Goal: Information Seeking & Learning: Learn about a topic

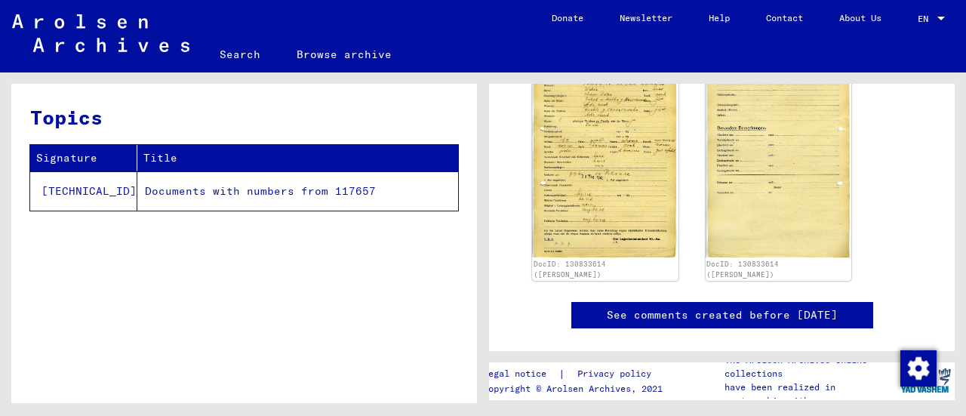
scroll to position [240, 0]
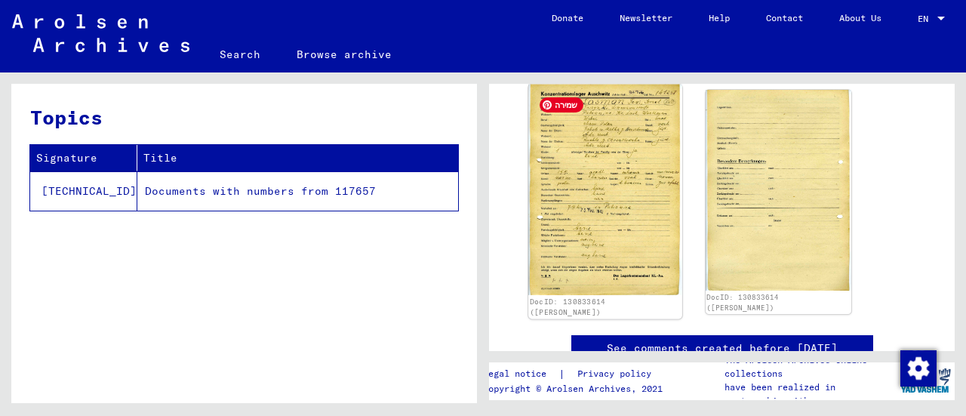
click at [602, 195] on img at bounding box center [604, 190] width 153 height 211
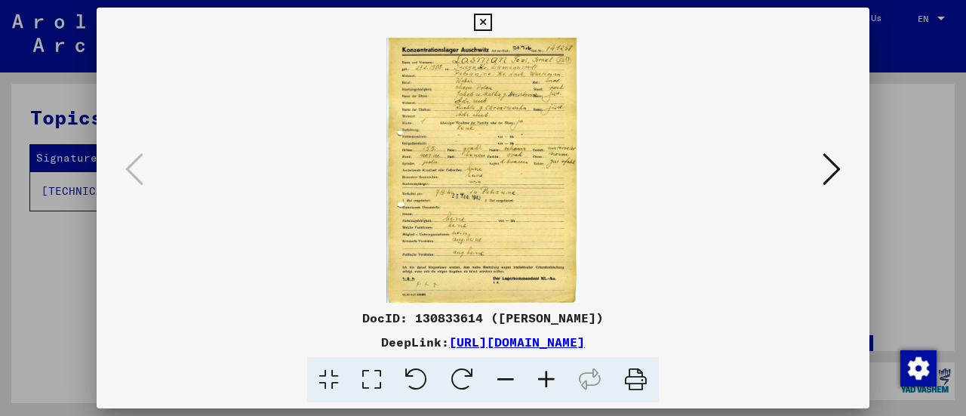
click at [544, 381] on icon at bounding box center [546, 380] width 41 height 46
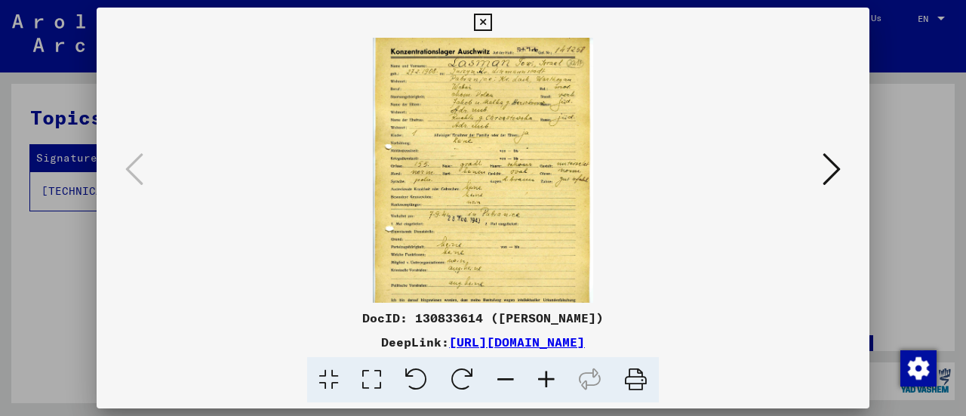
click at [544, 381] on icon at bounding box center [546, 380] width 41 height 46
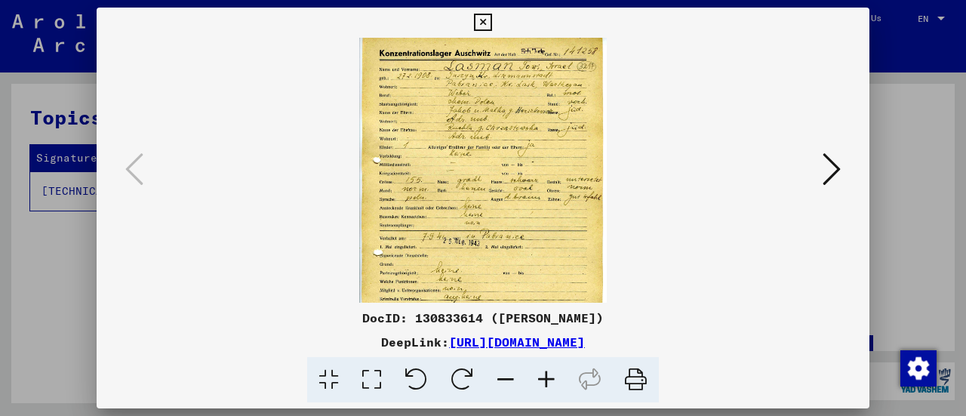
click at [544, 381] on icon at bounding box center [546, 380] width 41 height 46
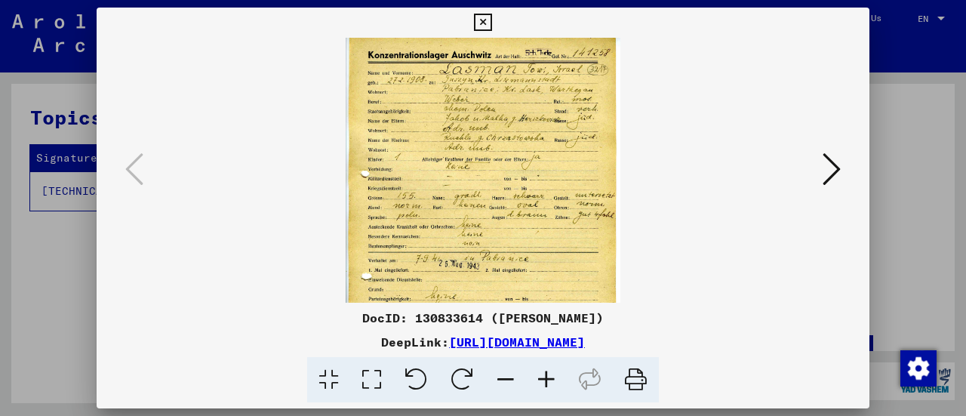
click at [544, 381] on icon at bounding box center [546, 380] width 41 height 46
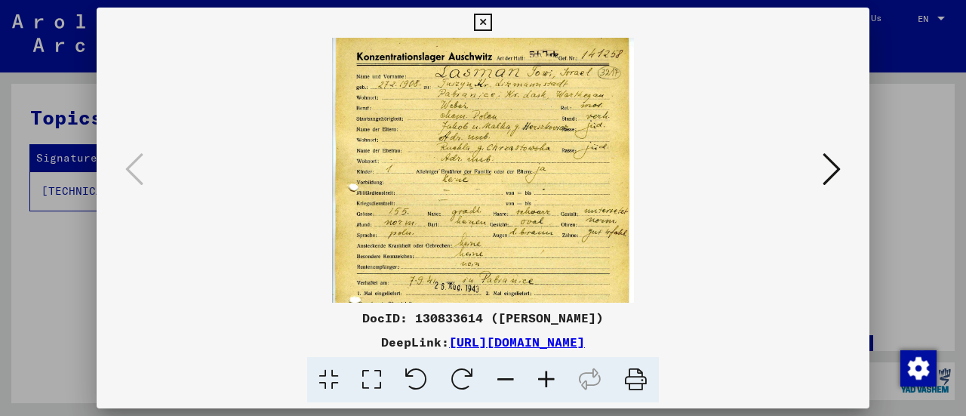
click at [544, 381] on icon at bounding box center [546, 380] width 41 height 46
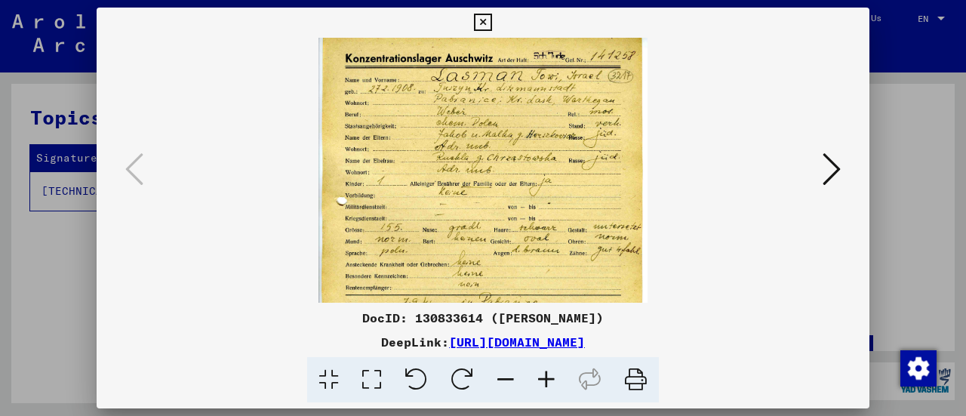
click at [544, 381] on icon at bounding box center [546, 380] width 41 height 46
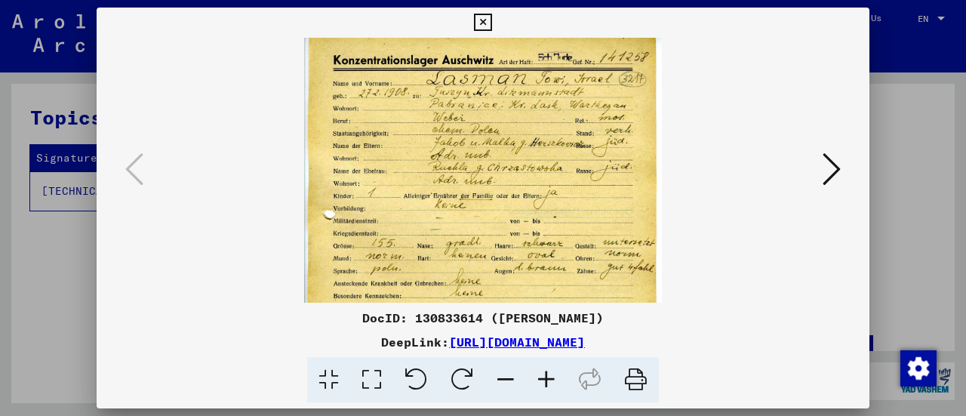
click at [544, 381] on icon at bounding box center [546, 380] width 41 height 46
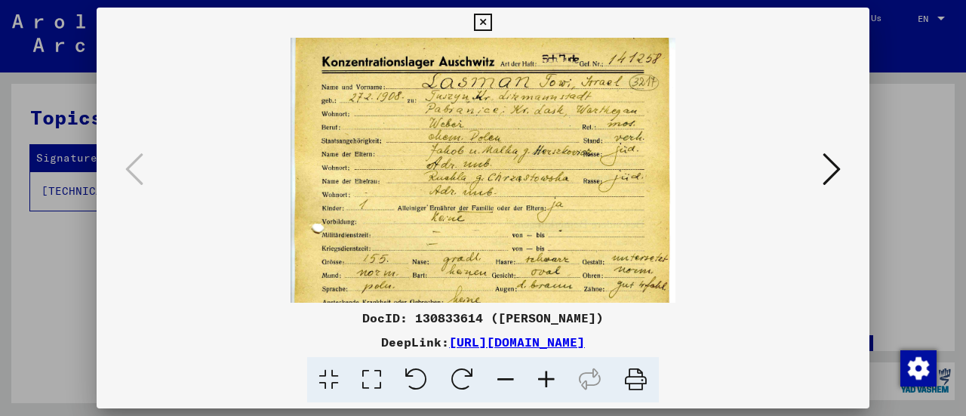
click at [544, 381] on icon at bounding box center [546, 380] width 41 height 46
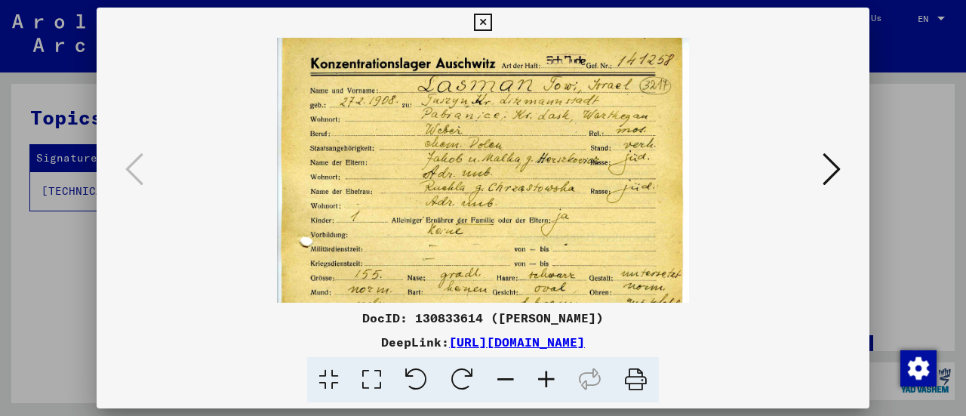
click at [544, 381] on icon at bounding box center [546, 380] width 41 height 46
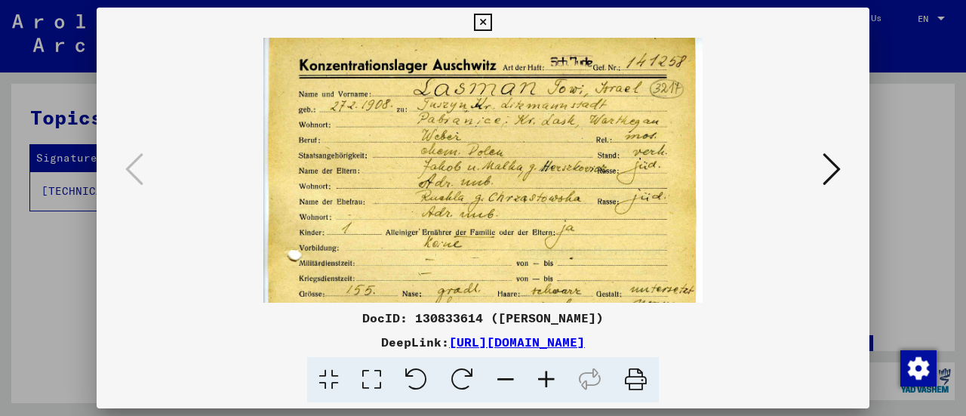
click at [544, 381] on icon at bounding box center [546, 380] width 41 height 46
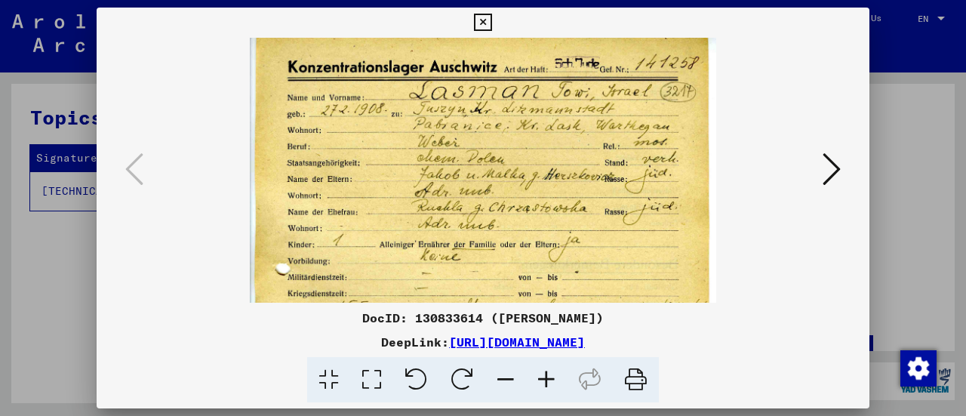
click at [544, 381] on icon at bounding box center [546, 380] width 41 height 46
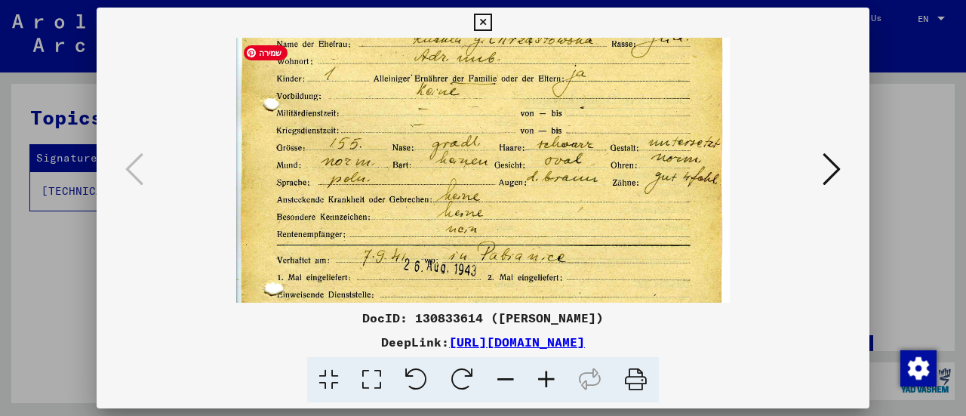
scroll to position [181, 0]
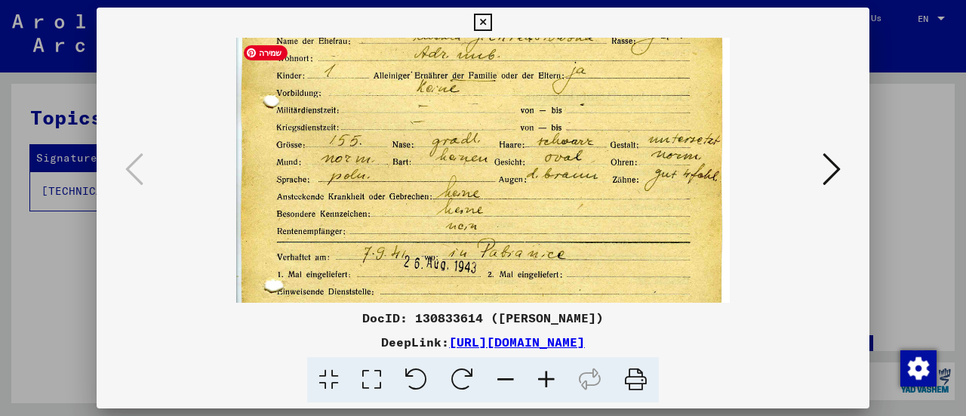
drag, startPoint x: 637, startPoint y: 257, endPoint x: 639, endPoint y: 85, distance: 172.9
click at [639, 85] on img at bounding box center [483, 197] width 494 height 680
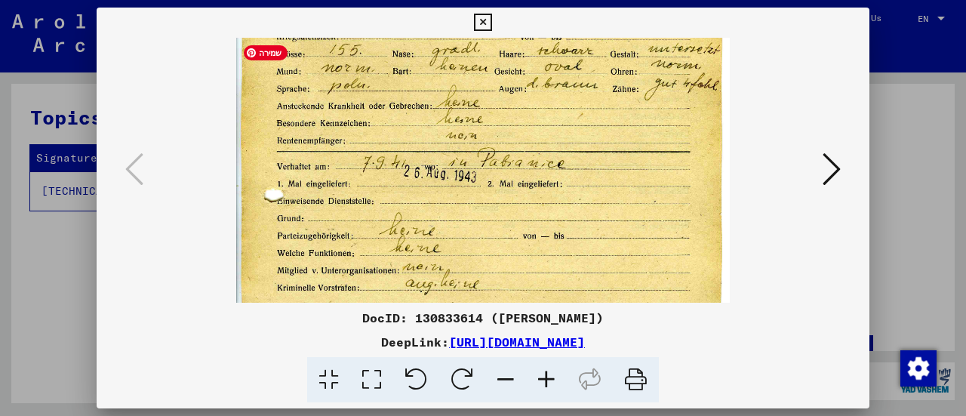
scroll to position [272, 0]
drag, startPoint x: 574, startPoint y: 218, endPoint x: 552, endPoint y: 136, distance: 84.9
click at [552, 136] on img at bounding box center [483, 105] width 494 height 680
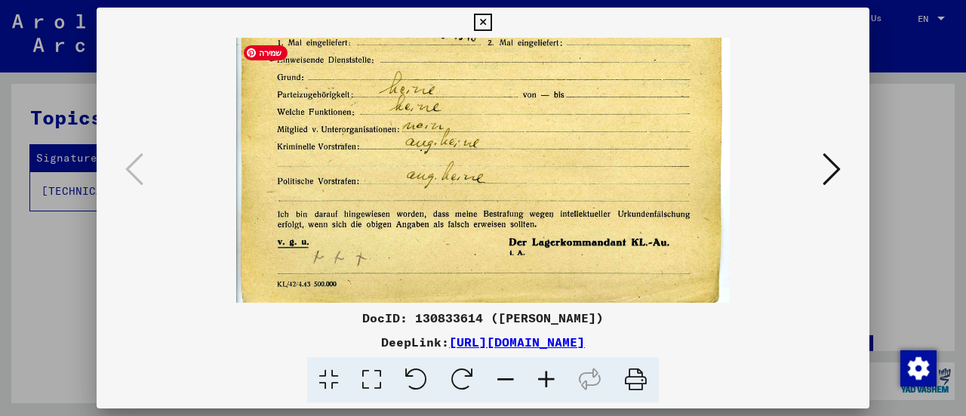
scroll to position [415, 0]
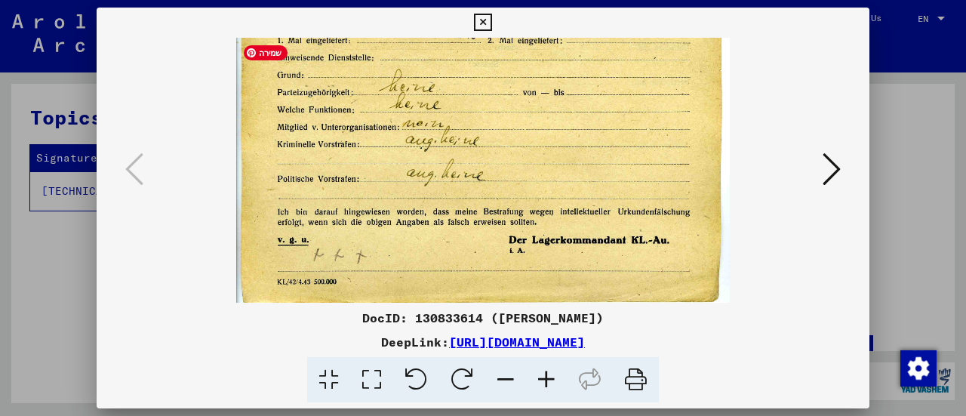
drag, startPoint x: 575, startPoint y: 214, endPoint x: 560, endPoint y: 71, distance: 143.4
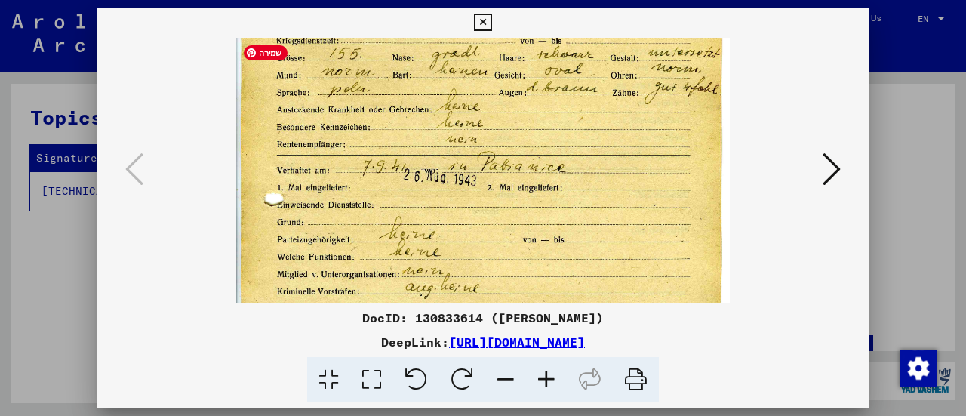
drag, startPoint x: 565, startPoint y: 114, endPoint x: 575, endPoint y: 269, distance: 155.8
click at [575, 269] on img at bounding box center [483, 110] width 494 height 680
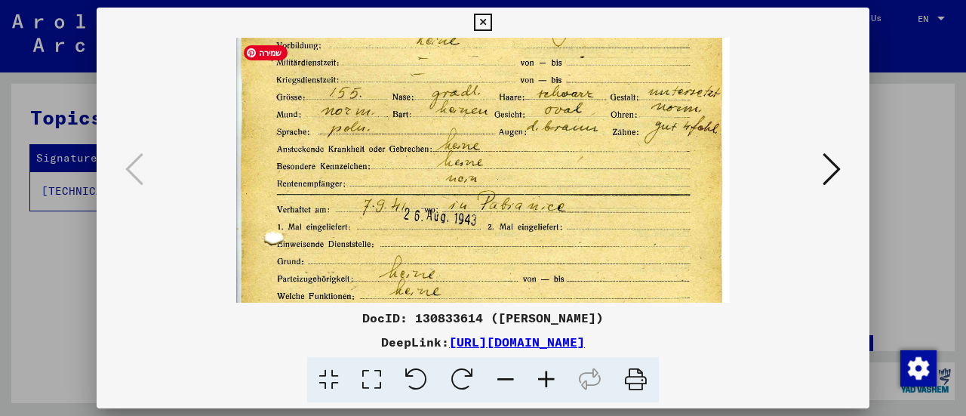
scroll to position [226, 0]
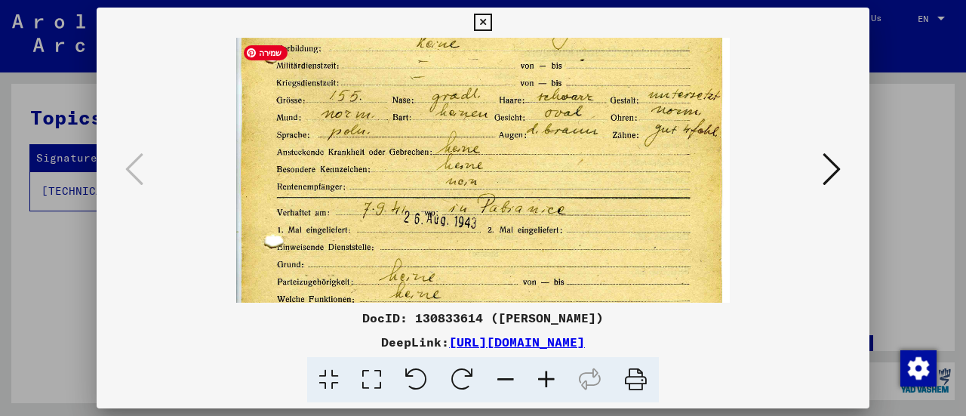
drag, startPoint x: 607, startPoint y: 186, endPoint x: 607, endPoint y: 231, distance: 44.5
click at [607, 231] on img at bounding box center [483, 152] width 494 height 680
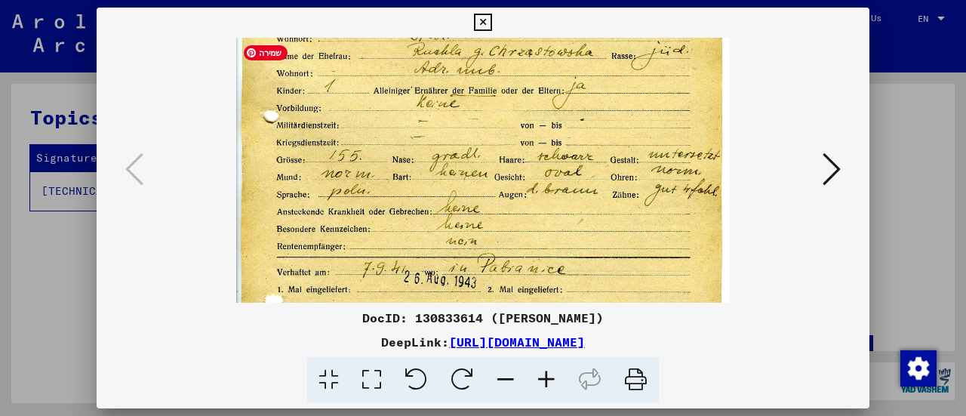
scroll to position [164, 0]
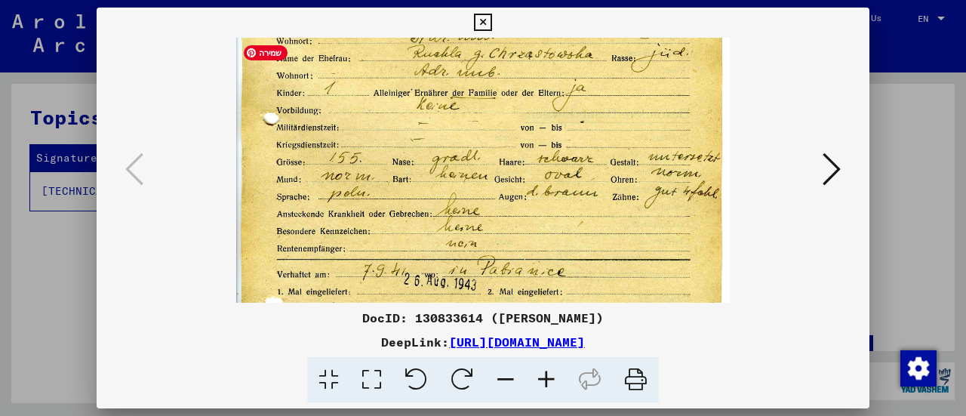
drag, startPoint x: 611, startPoint y: 230, endPoint x: 611, endPoint y: 298, distance: 67.9
click at [611, 298] on img at bounding box center [483, 214] width 494 height 680
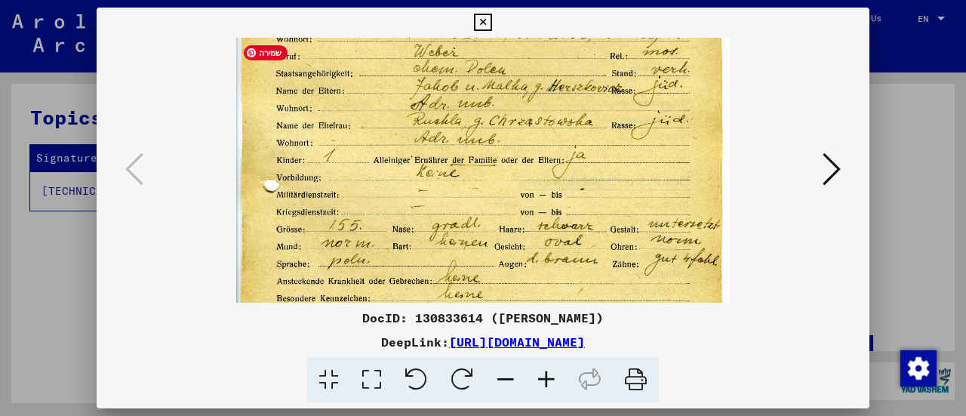
scroll to position [91, 0]
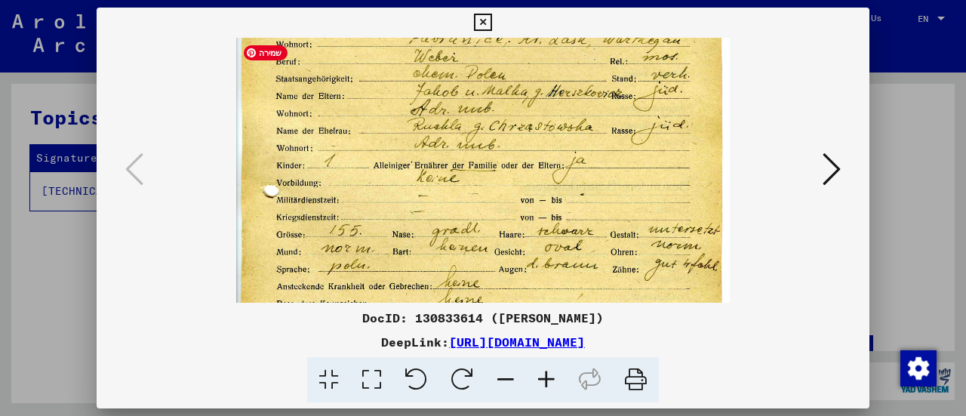
drag, startPoint x: 599, startPoint y: 208, endPoint x: 589, endPoint y: 285, distance: 77.6
click at [589, 285] on img at bounding box center [483, 286] width 494 height 680
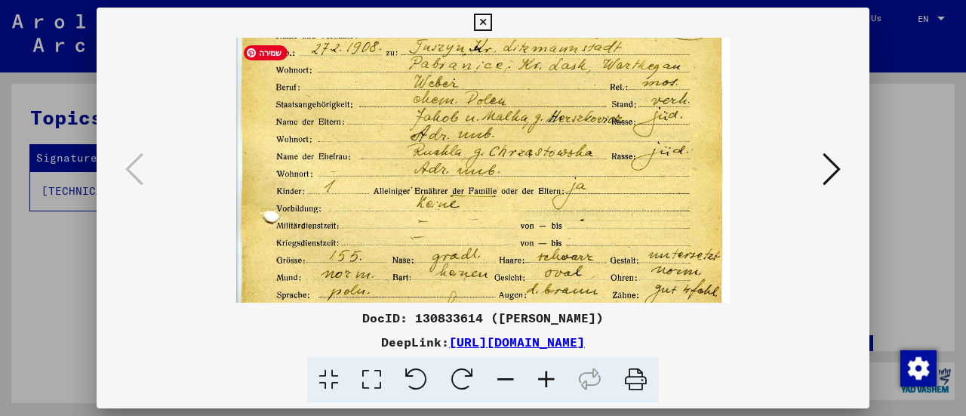
scroll to position [48, 0]
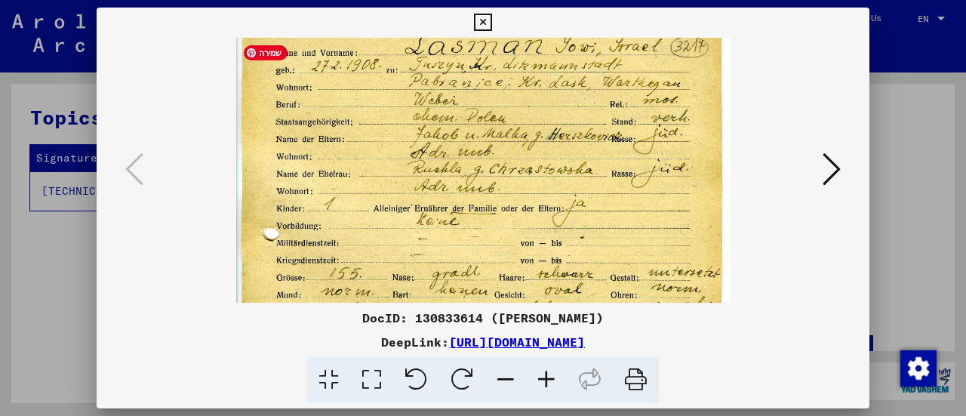
drag, startPoint x: 595, startPoint y: 177, endPoint x: 594, endPoint y: 225, distance: 47.6
click at [594, 225] on img at bounding box center [483, 329] width 494 height 680
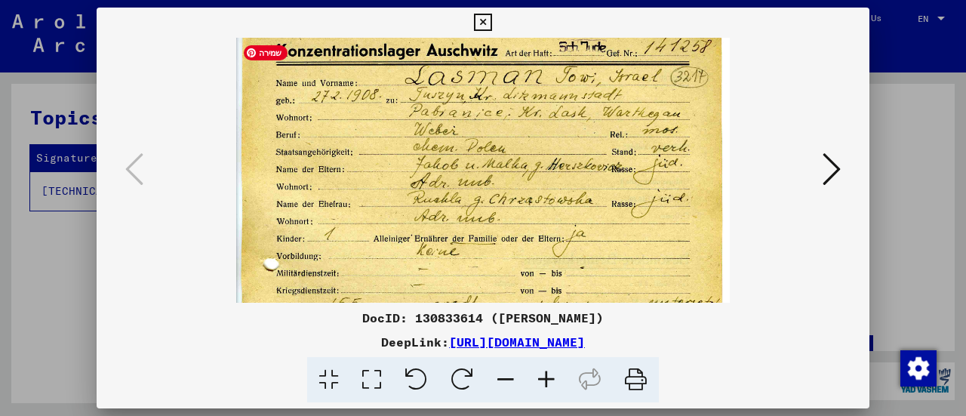
scroll to position [17, 0]
drag, startPoint x: 605, startPoint y: 205, endPoint x: 608, endPoint y: 239, distance: 34.8
click at [608, 239] on img at bounding box center [483, 361] width 494 height 680
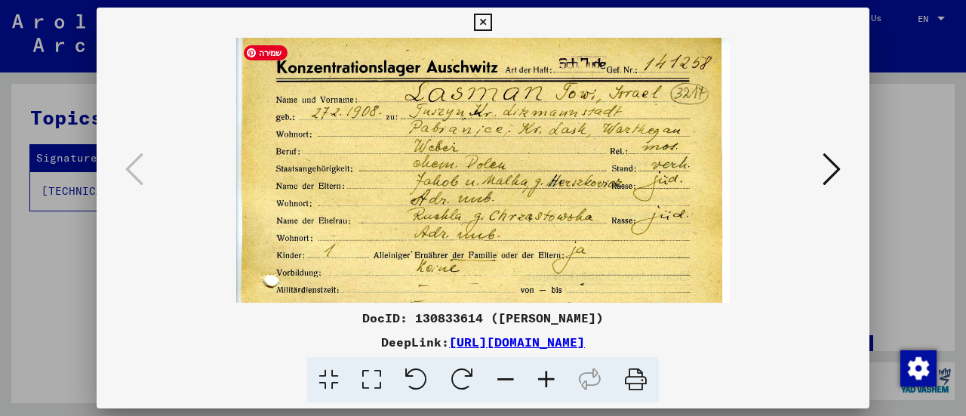
scroll to position [0, 0]
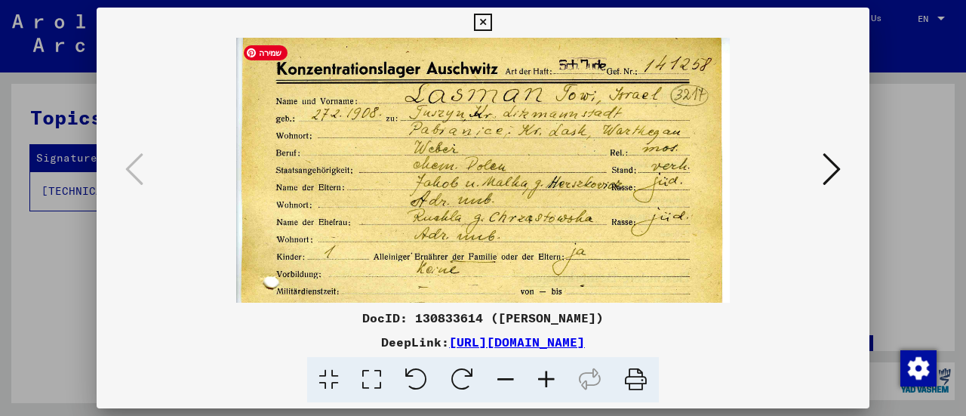
drag, startPoint x: 608, startPoint y: 188, endPoint x: 608, endPoint y: 208, distance: 20.4
click at [608, 208] on img at bounding box center [483, 378] width 494 height 680
click at [509, 371] on icon at bounding box center [505, 380] width 41 height 46
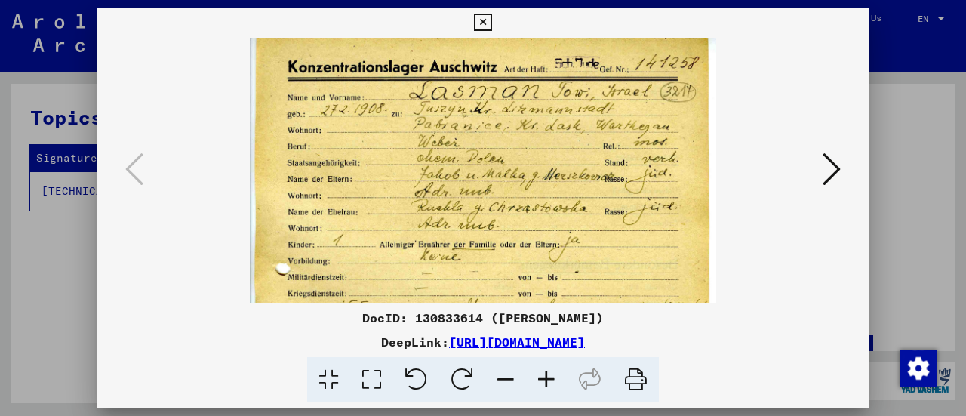
click at [509, 371] on icon at bounding box center [505, 380] width 41 height 46
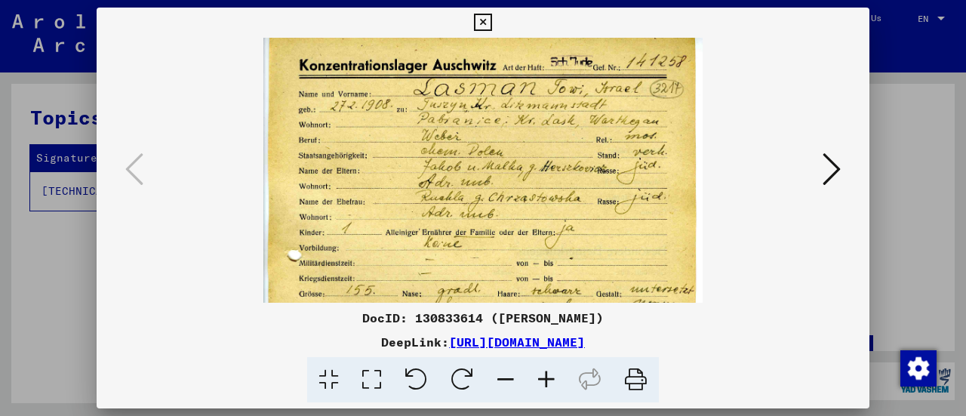
click at [509, 371] on icon at bounding box center [505, 380] width 41 height 46
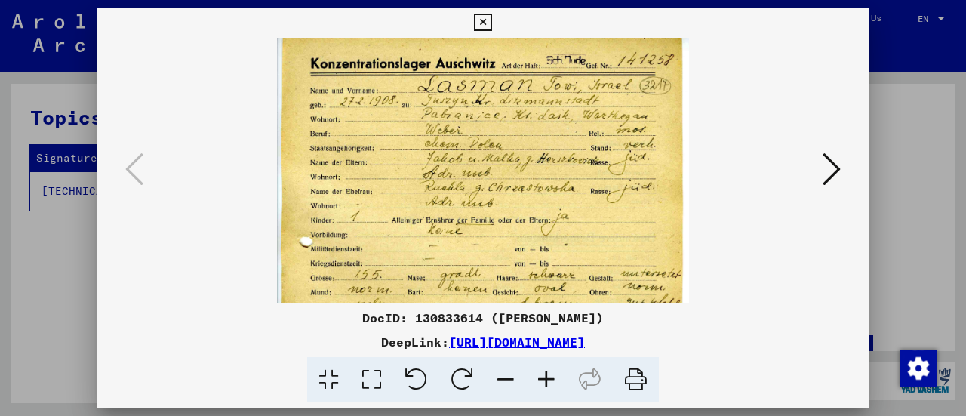
click at [509, 371] on icon at bounding box center [505, 380] width 41 height 46
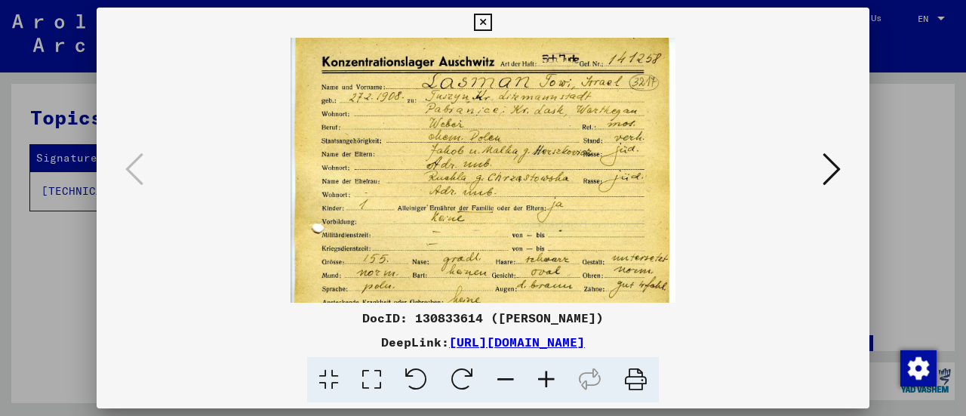
click at [509, 371] on icon at bounding box center [505, 380] width 41 height 46
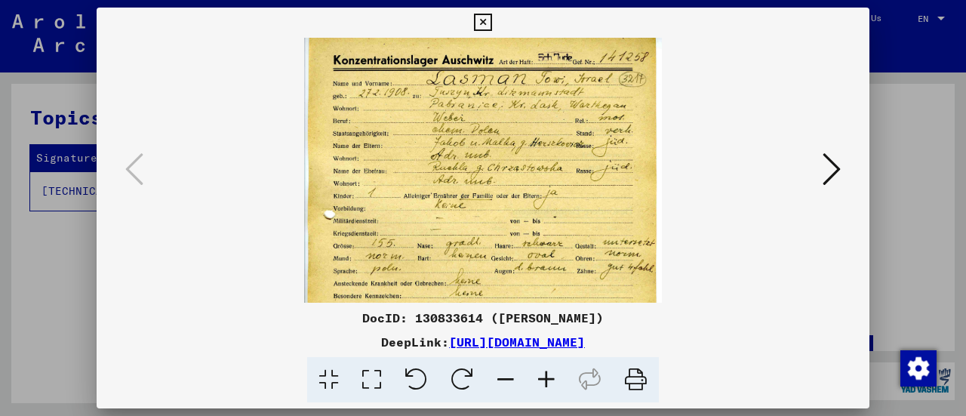
click at [509, 372] on icon at bounding box center [505, 380] width 41 height 46
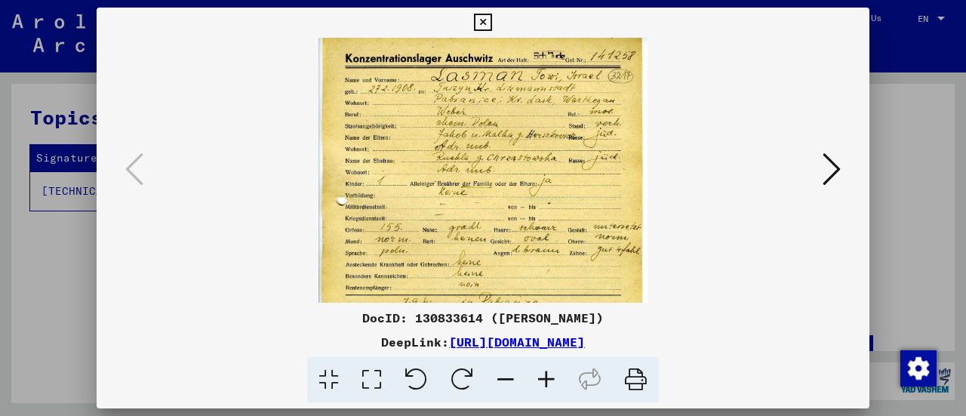
click at [509, 372] on icon at bounding box center [505, 380] width 41 height 46
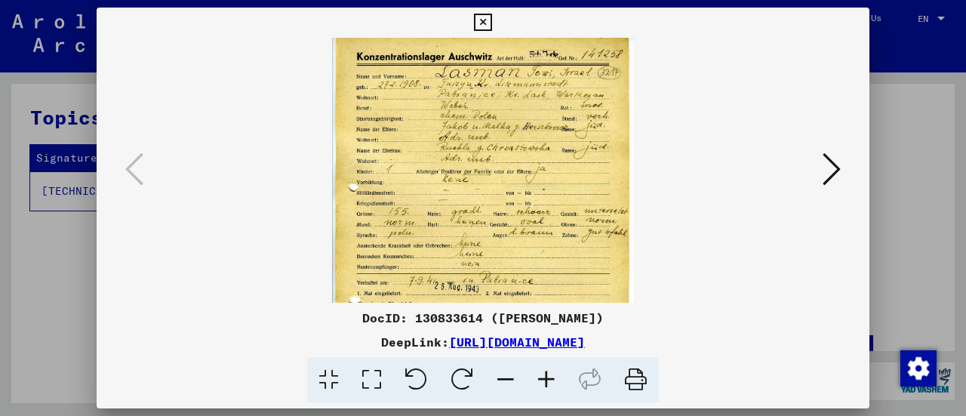
click at [509, 372] on icon at bounding box center [505, 380] width 41 height 46
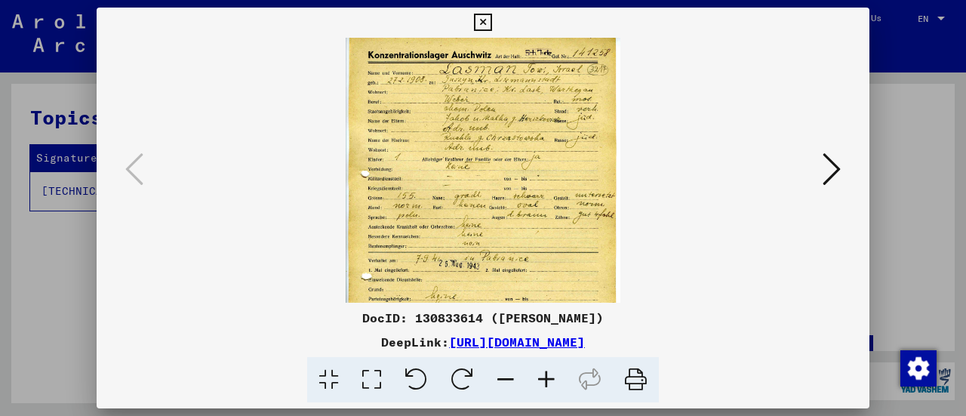
click at [509, 372] on icon at bounding box center [505, 380] width 41 height 46
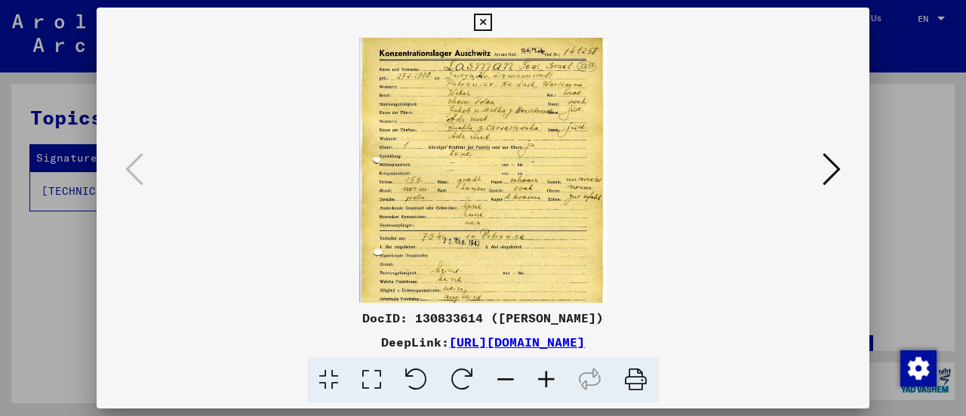
click at [509, 372] on icon at bounding box center [505, 380] width 41 height 46
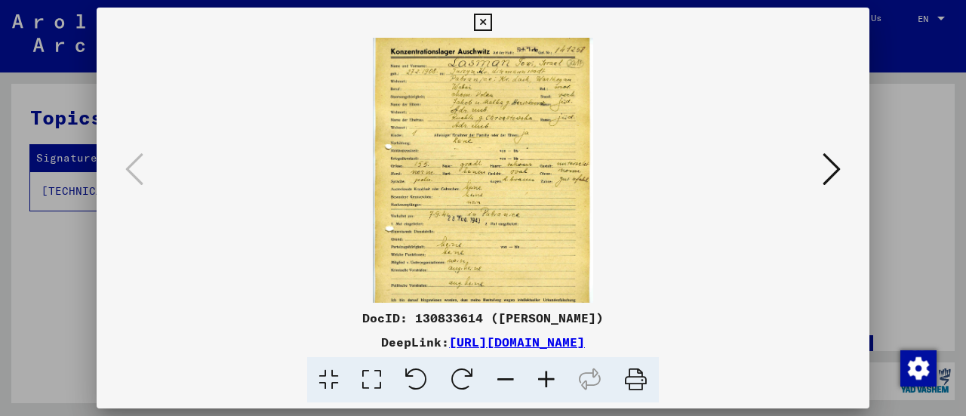
click at [509, 372] on icon at bounding box center [505, 380] width 41 height 46
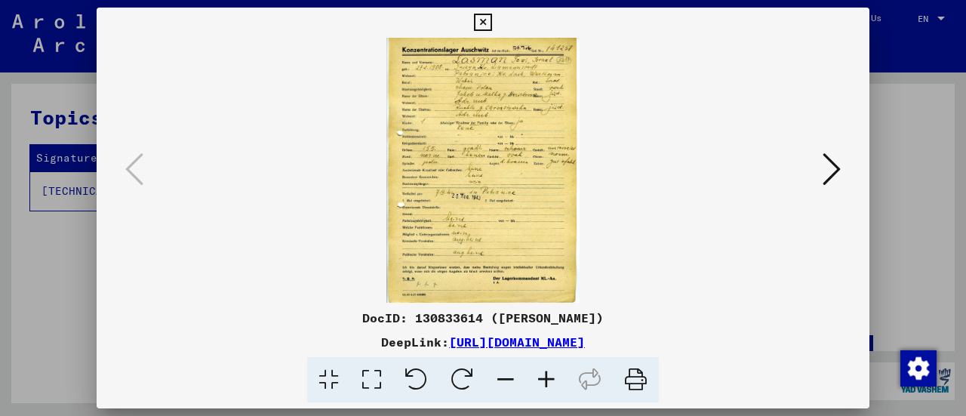
click at [509, 372] on icon at bounding box center [505, 380] width 41 height 46
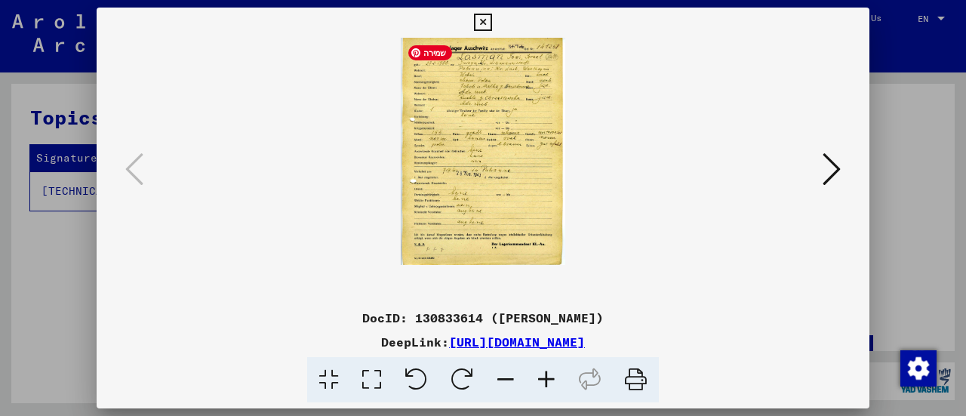
click at [528, 126] on img at bounding box center [483, 151] width 165 height 227
click at [632, 377] on icon at bounding box center [636, 380] width 46 height 46
click at [548, 380] on icon at bounding box center [546, 380] width 41 height 46
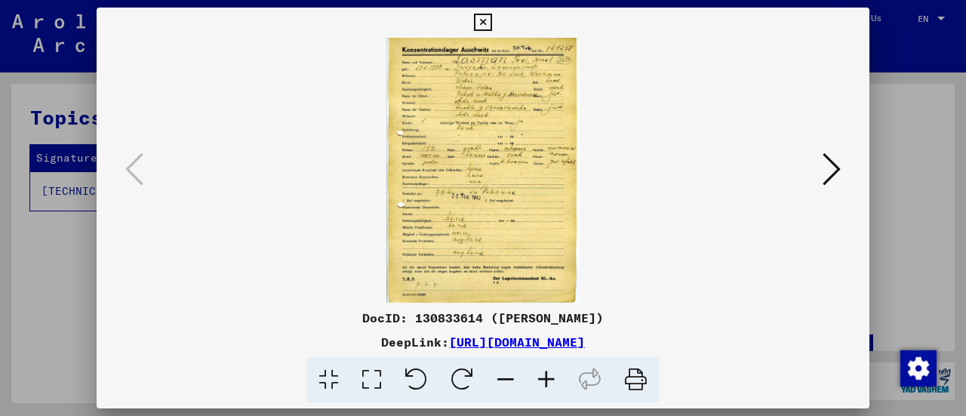
click at [548, 380] on icon at bounding box center [546, 380] width 41 height 46
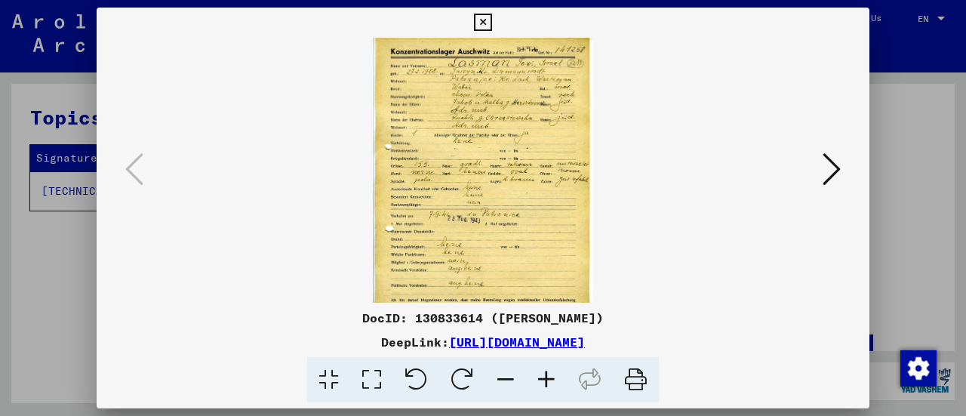
click at [548, 380] on icon at bounding box center [546, 380] width 41 height 46
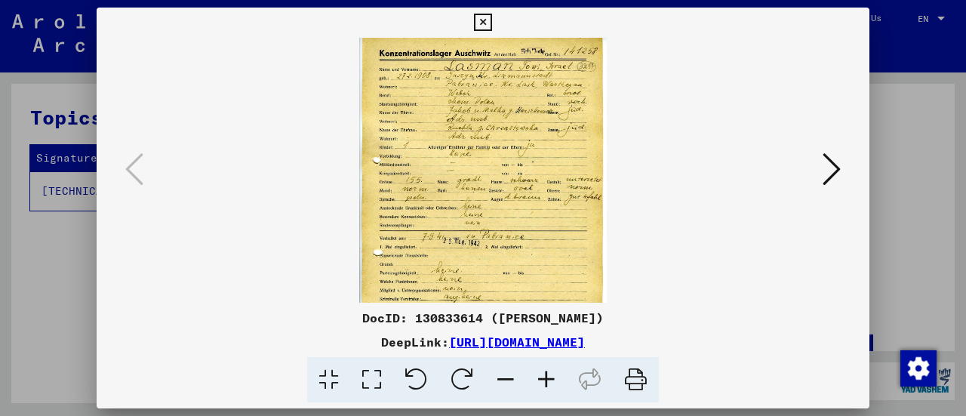
click at [548, 380] on icon at bounding box center [546, 380] width 41 height 46
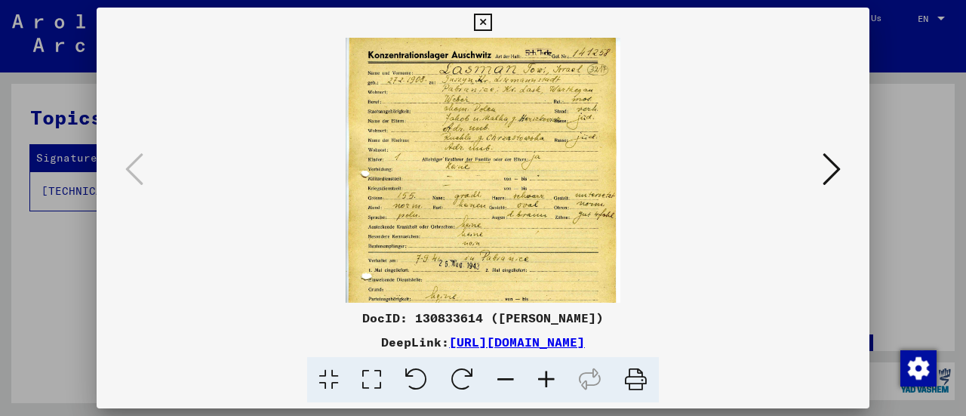
click at [548, 380] on icon at bounding box center [546, 380] width 41 height 46
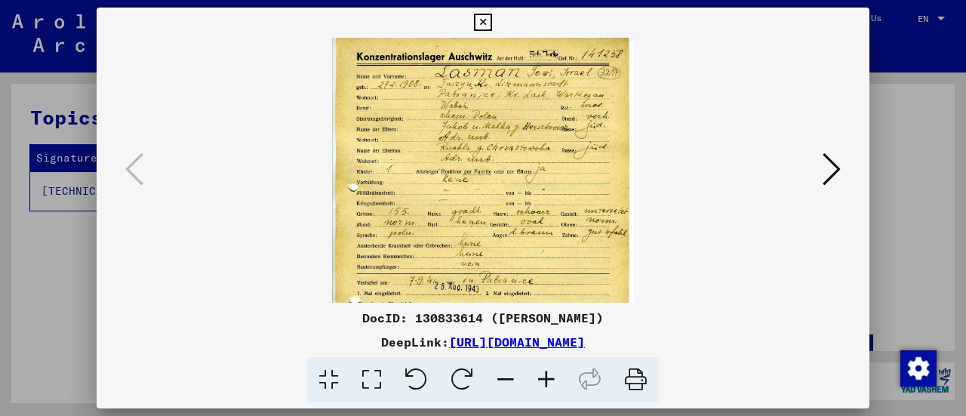
click at [548, 380] on icon at bounding box center [546, 380] width 41 height 46
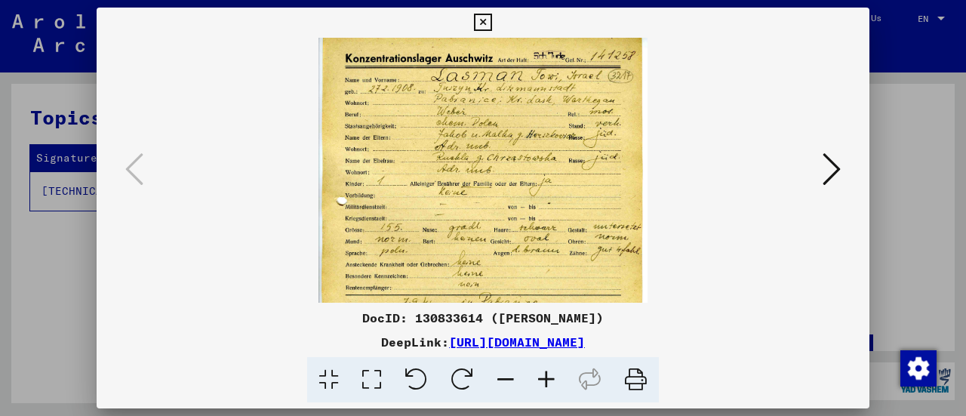
click at [548, 380] on icon at bounding box center [546, 380] width 41 height 46
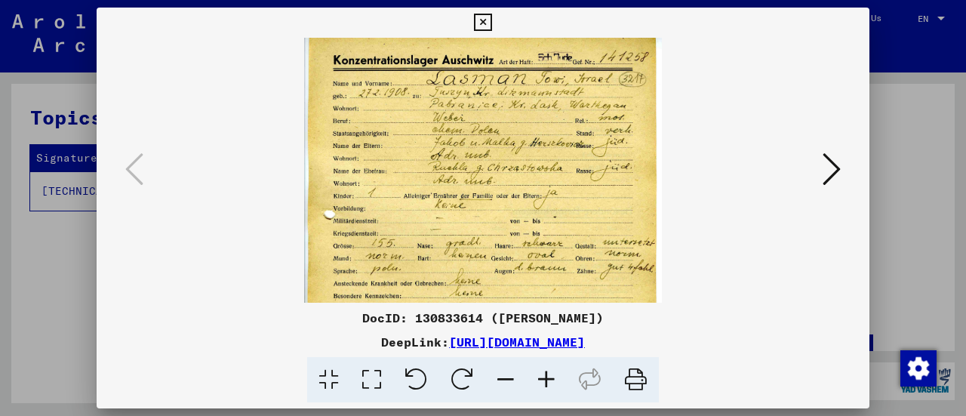
click at [548, 380] on icon at bounding box center [546, 380] width 41 height 46
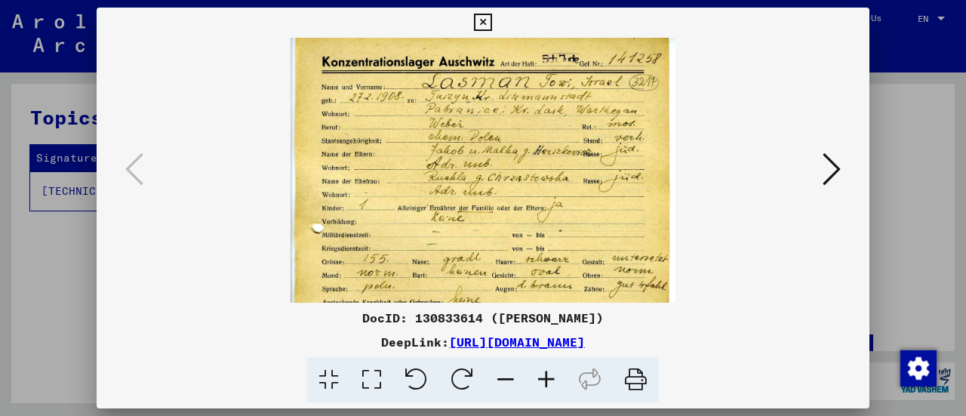
click at [548, 380] on icon at bounding box center [546, 380] width 41 height 46
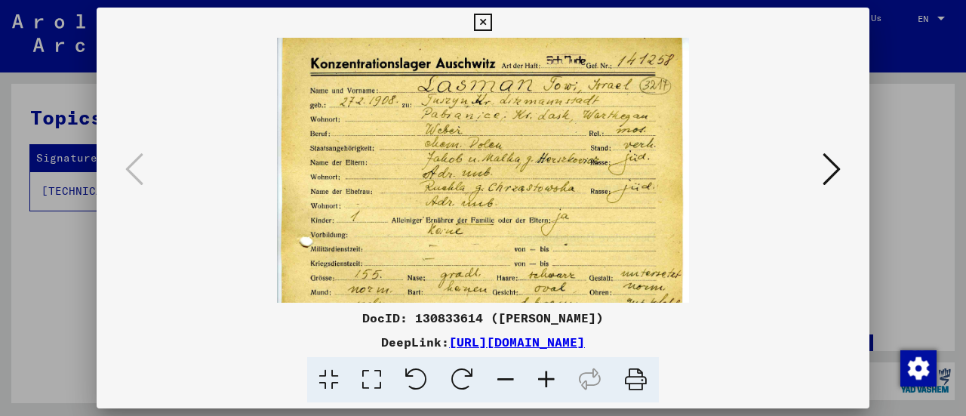
click at [548, 380] on icon at bounding box center [546, 380] width 41 height 46
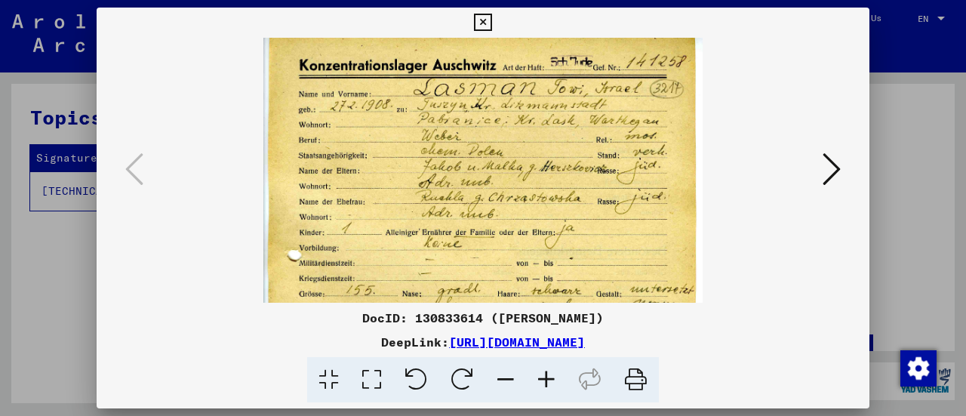
click at [548, 380] on icon at bounding box center [546, 380] width 41 height 46
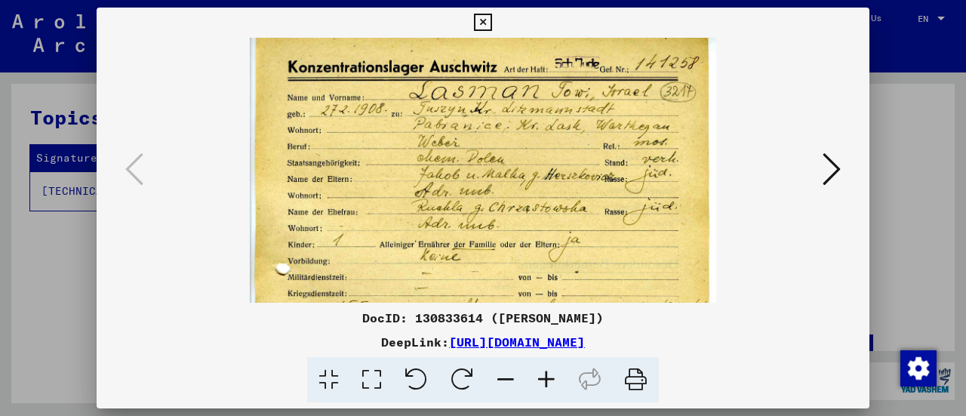
click at [548, 380] on icon at bounding box center [546, 380] width 41 height 46
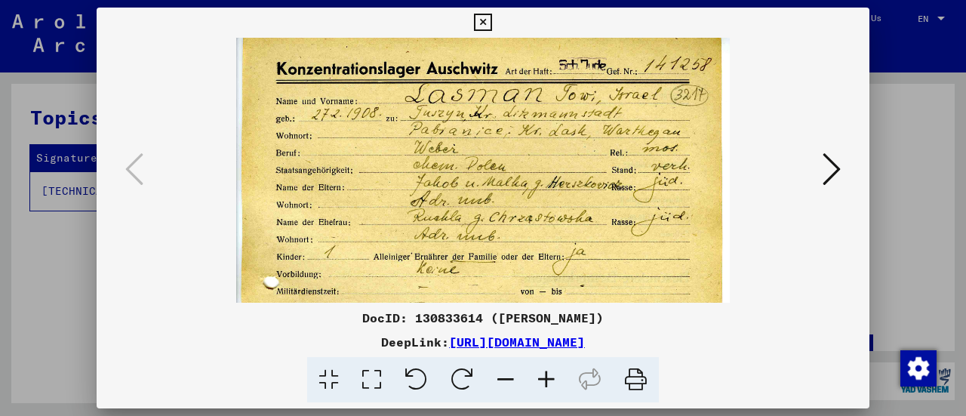
click at [548, 380] on icon at bounding box center [546, 380] width 41 height 46
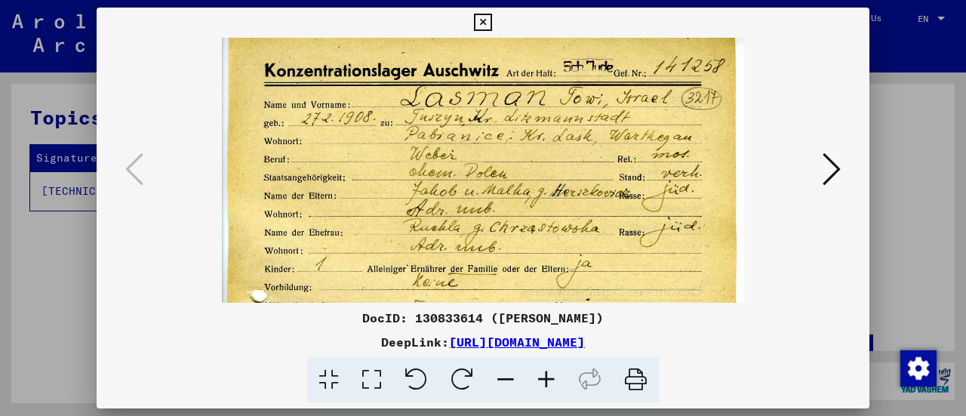
click at [548, 380] on icon at bounding box center [546, 380] width 41 height 46
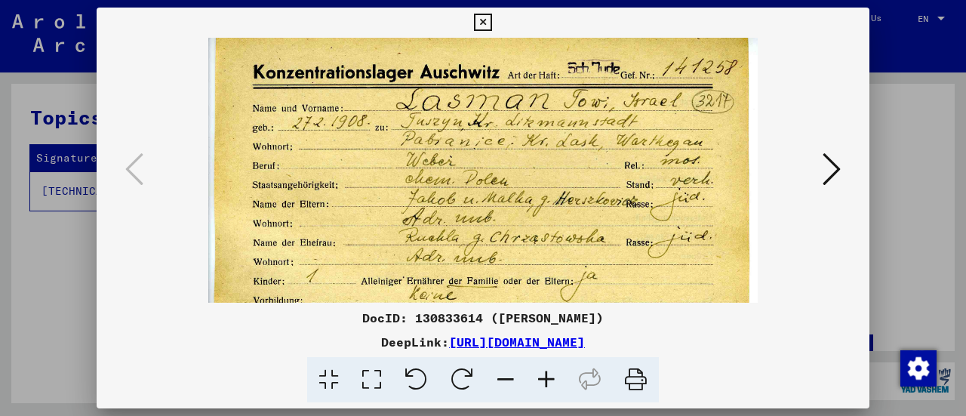
click at [548, 380] on icon at bounding box center [546, 380] width 41 height 46
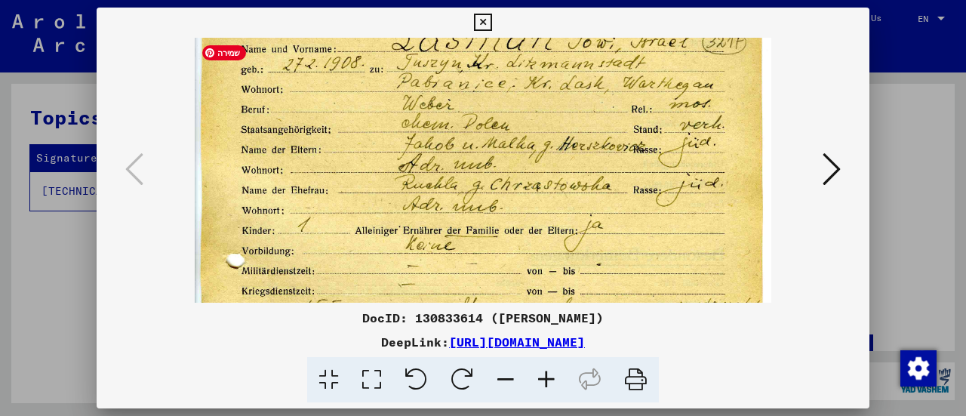
scroll to position [65, 0]
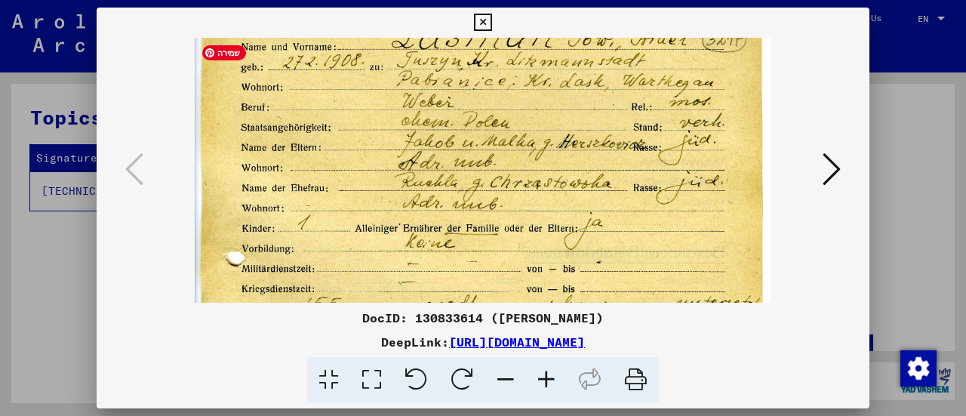
drag, startPoint x: 539, startPoint y: 182, endPoint x: 528, endPoint y: 121, distance: 62.0
click at [528, 121] on img at bounding box center [483, 369] width 577 height 793
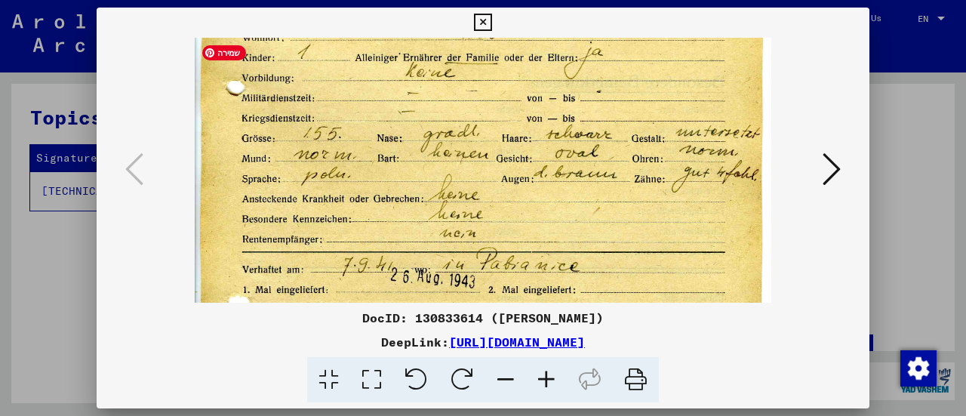
scroll to position [236, 0]
drag, startPoint x: 494, startPoint y: 257, endPoint x: 463, endPoint y: 94, distance: 165.8
click at [463, 94] on img at bounding box center [483, 198] width 577 height 793
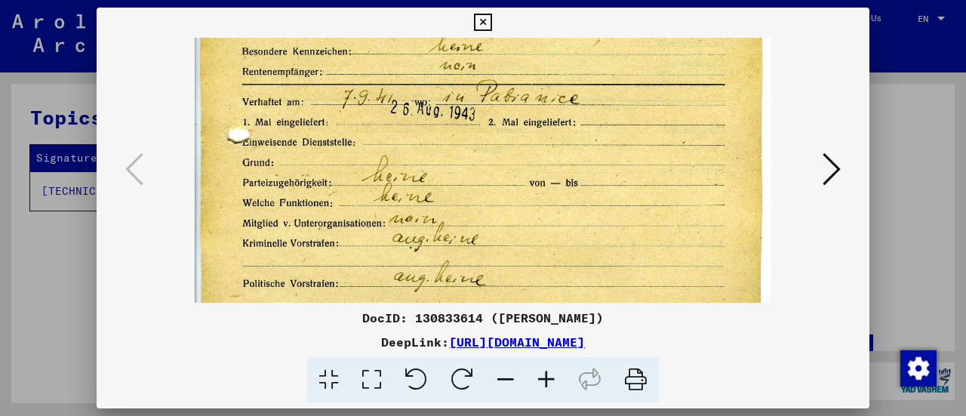
scroll to position [408, 0]
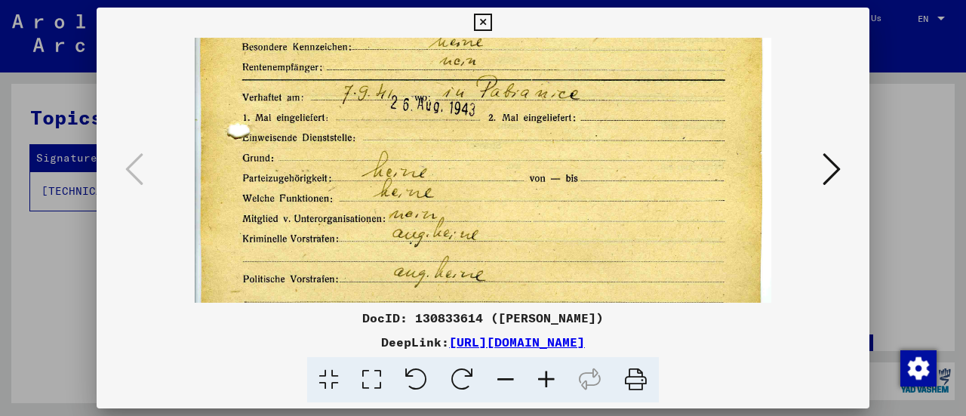
drag, startPoint x: 355, startPoint y: 227, endPoint x: 344, endPoint y: 66, distance: 161.2
click at [344, 66] on img at bounding box center [483, 26] width 577 height 793
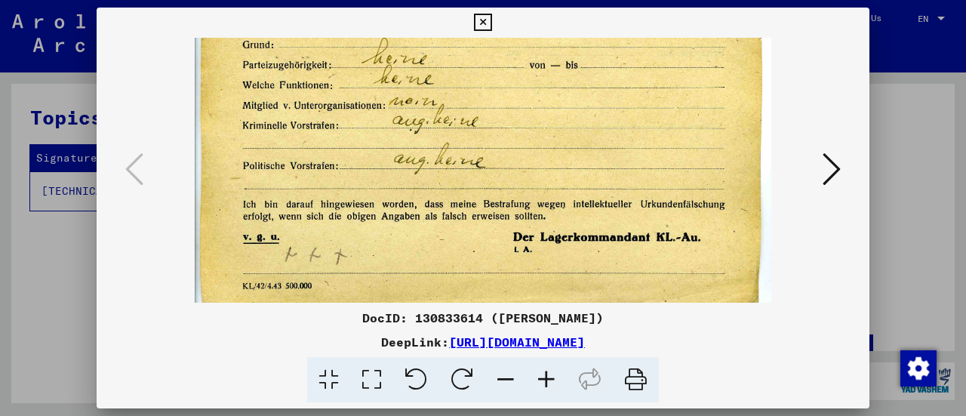
scroll to position [528, 0]
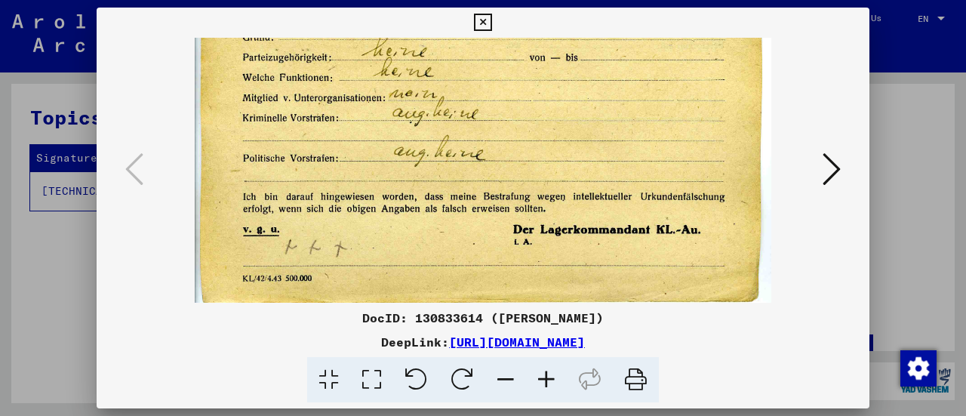
drag, startPoint x: 522, startPoint y: 215, endPoint x: 522, endPoint y: 76, distance: 138.9
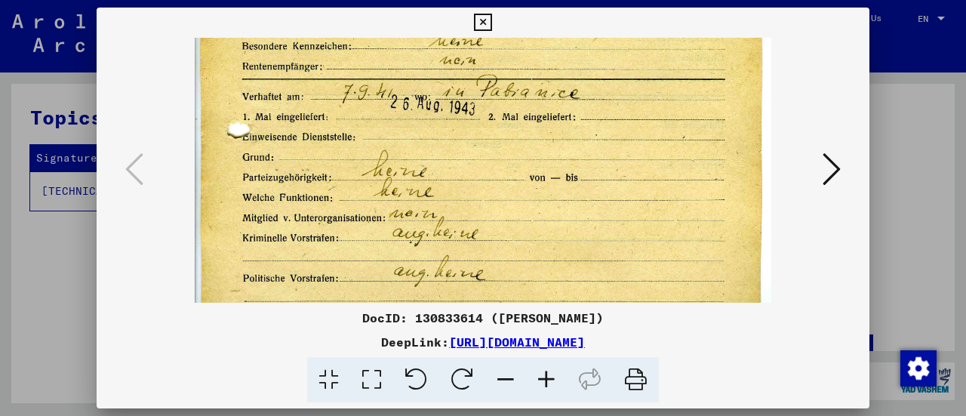
scroll to position [405, 0]
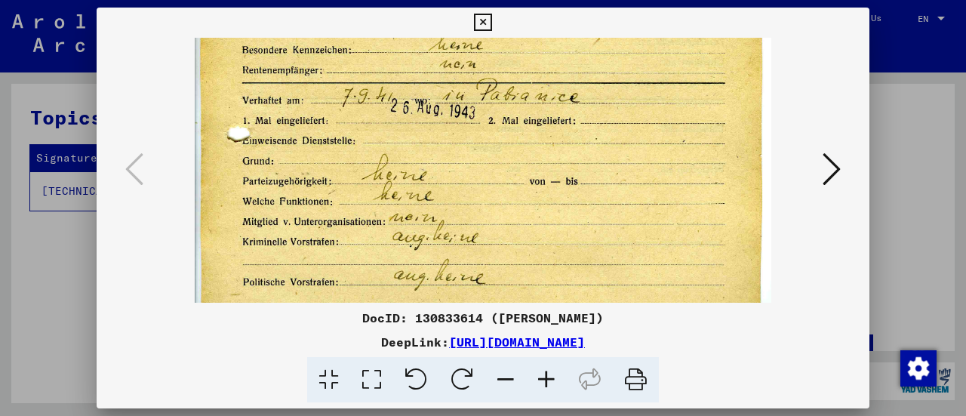
drag, startPoint x: 505, startPoint y: 78, endPoint x: 492, endPoint y: 208, distance: 130.4
click at [492, 208] on img at bounding box center [483, 29] width 577 height 793
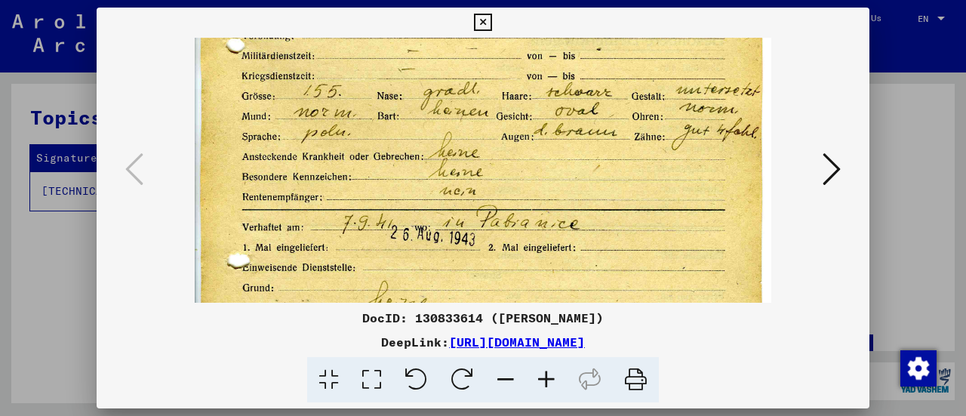
drag, startPoint x: 456, startPoint y: 149, endPoint x: 425, endPoint y: 289, distance: 143.0
click at [425, 289] on img at bounding box center [483, 156] width 577 height 793
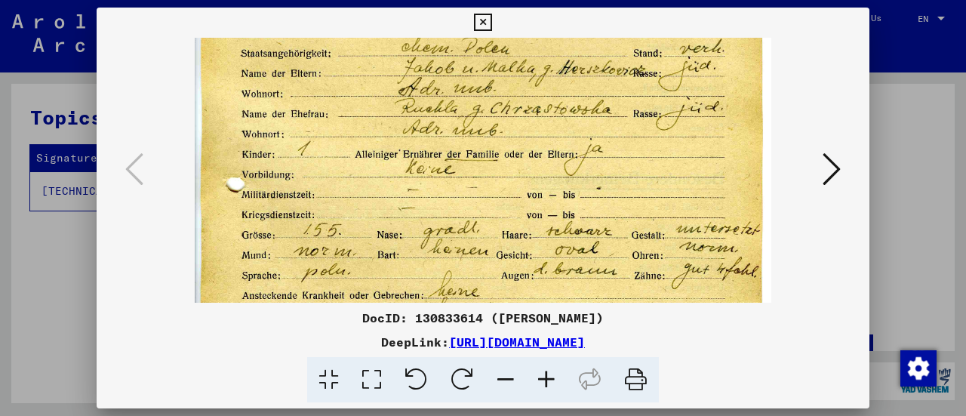
drag, startPoint x: 519, startPoint y: 177, endPoint x: 512, endPoint y: 309, distance: 131.5
click at [513, 318] on div "DocID: 130833614 ([PERSON_NAME]) DeepLink: [URL][DOMAIN_NAME]" at bounding box center [483, 205] width 773 height 395
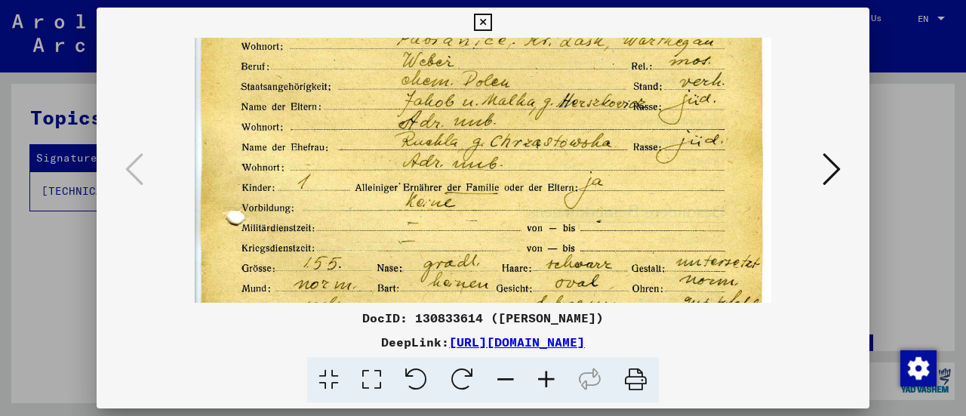
scroll to position [102, 0]
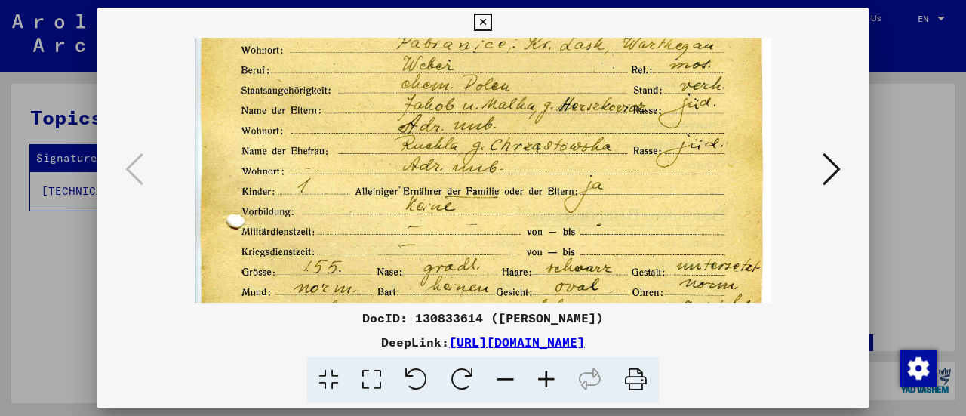
drag, startPoint x: 536, startPoint y: 129, endPoint x: 537, endPoint y: 168, distance: 39.3
click at [537, 168] on img at bounding box center [483, 332] width 577 height 793
click at [484, 18] on icon at bounding box center [482, 23] width 17 height 18
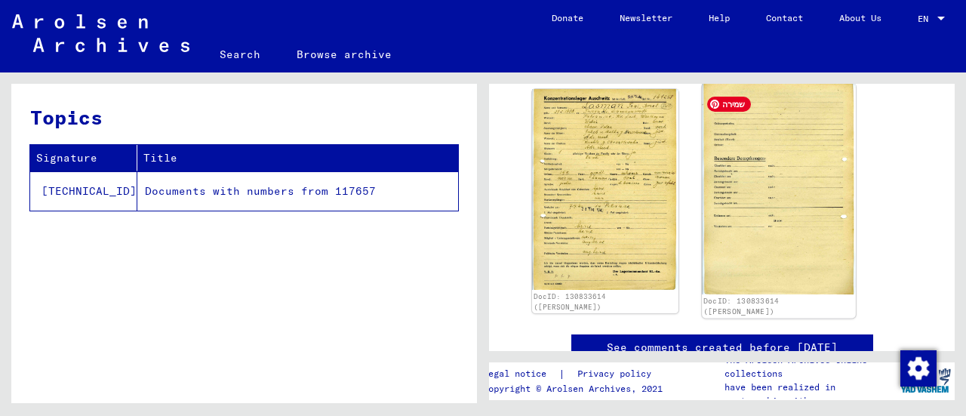
click at [709, 194] on img at bounding box center [778, 189] width 153 height 211
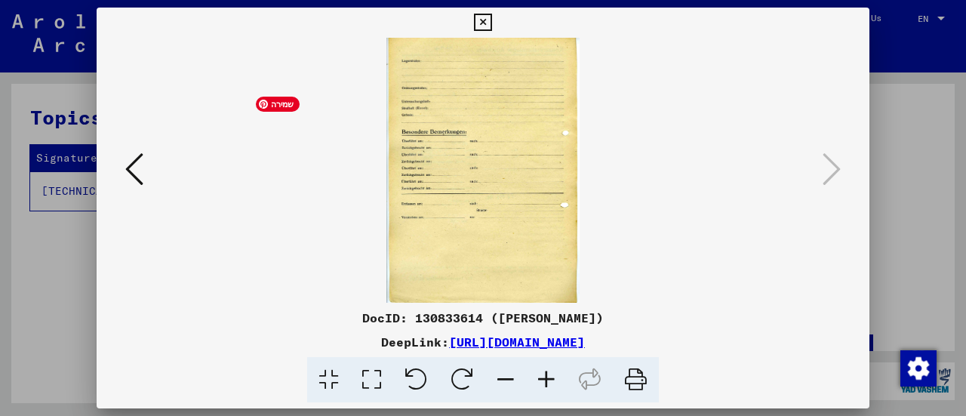
click at [709, 194] on img at bounding box center [483, 170] width 670 height 265
click at [549, 378] on icon at bounding box center [546, 380] width 41 height 46
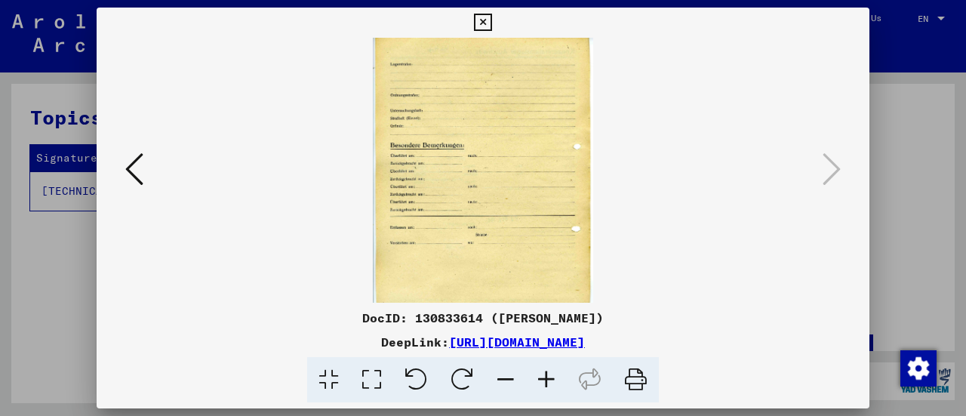
click at [549, 378] on icon at bounding box center [546, 380] width 41 height 46
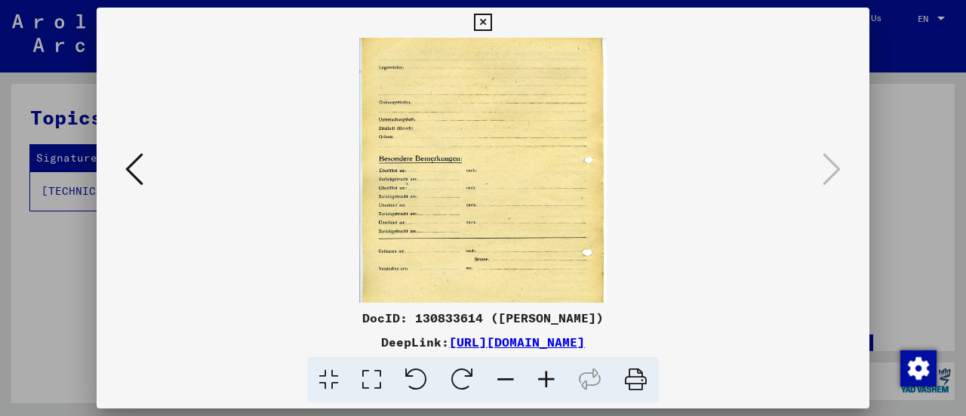
click at [549, 378] on icon at bounding box center [546, 380] width 41 height 46
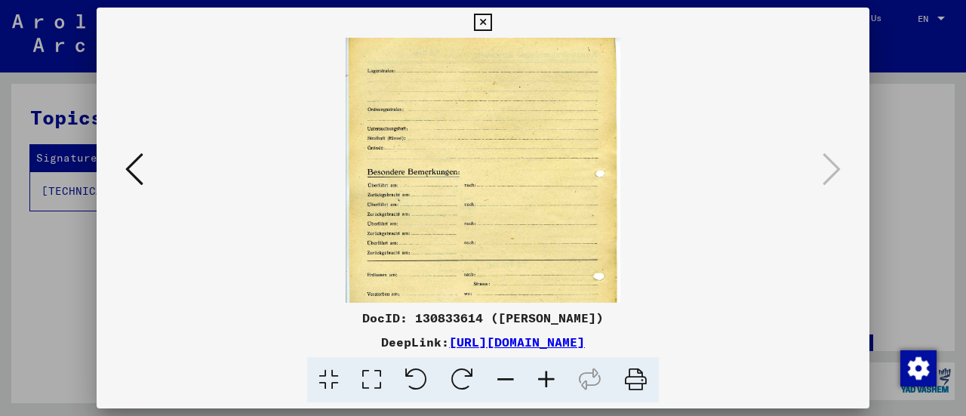
click at [549, 378] on icon at bounding box center [546, 380] width 41 height 46
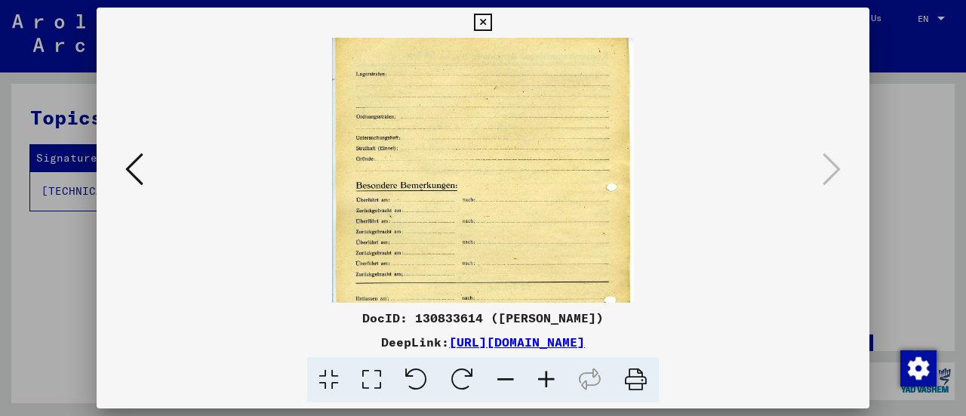
click at [549, 378] on icon at bounding box center [546, 380] width 41 height 46
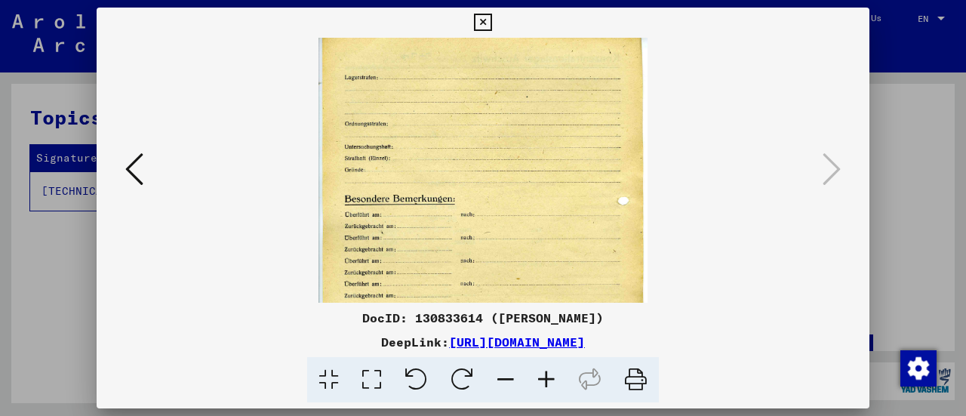
click at [549, 378] on icon at bounding box center [546, 380] width 41 height 46
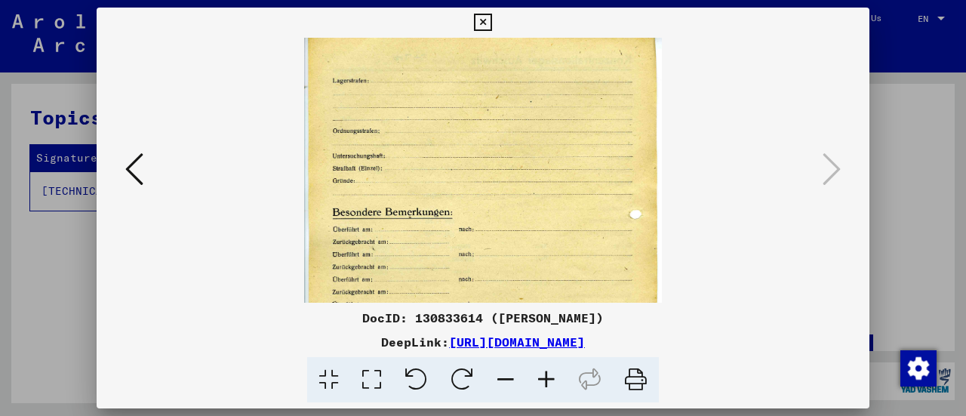
click at [549, 378] on icon at bounding box center [546, 380] width 41 height 46
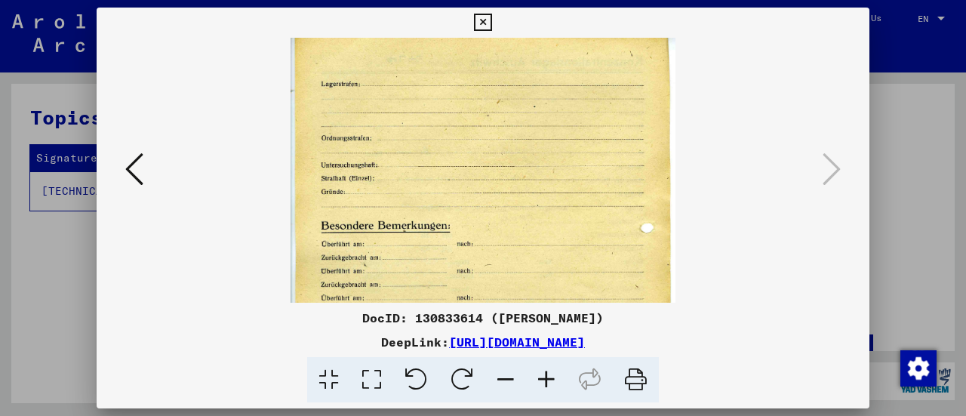
click at [549, 378] on icon at bounding box center [546, 380] width 41 height 46
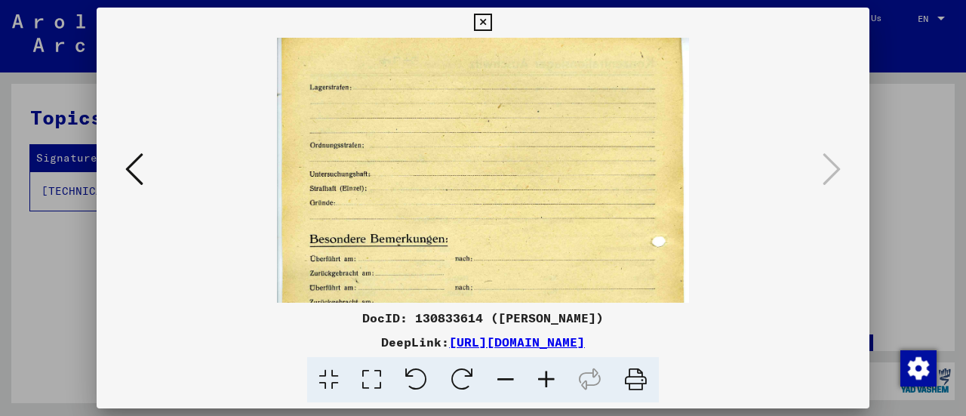
click at [549, 378] on icon at bounding box center [546, 380] width 41 height 46
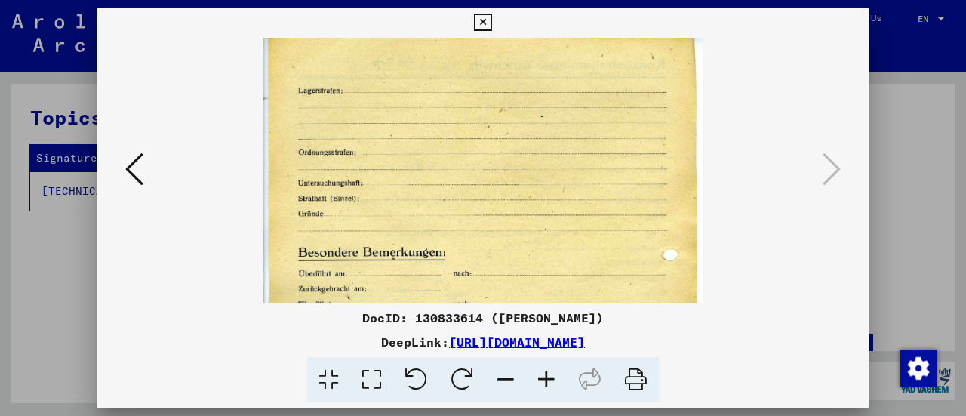
click at [549, 378] on icon at bounding box center [546, 380] width 41 height 46
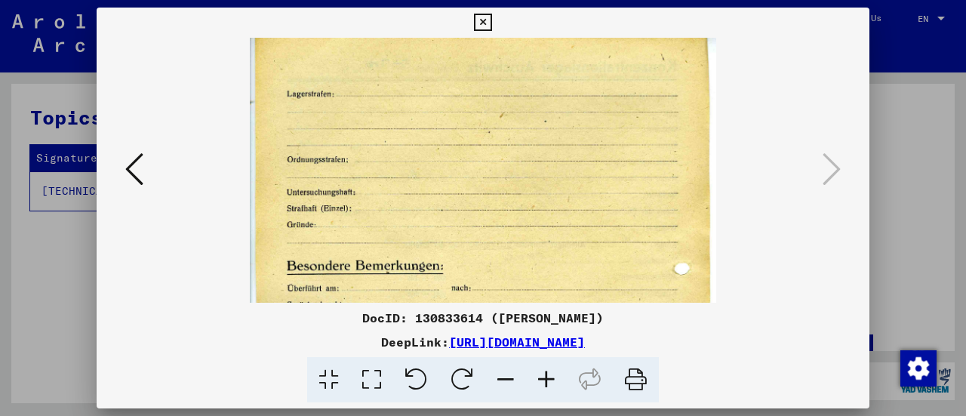
click at [549, 378] on icon at bounding box center [546, 380] width 41 height 46
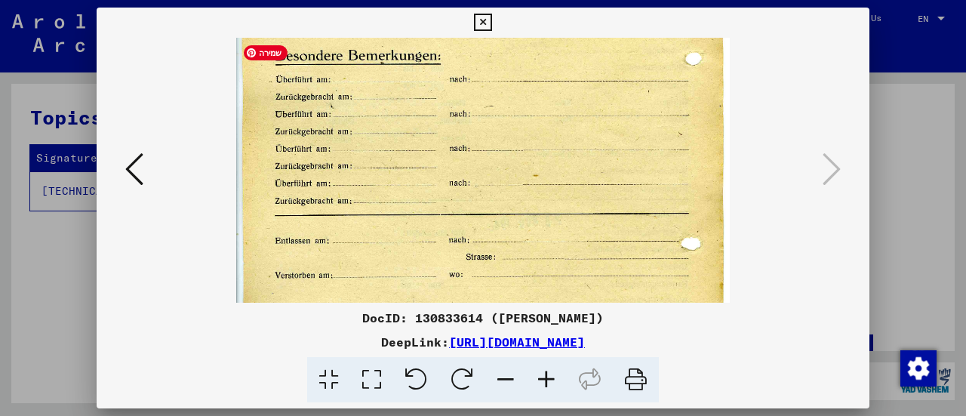
scroll to position [233, 0]
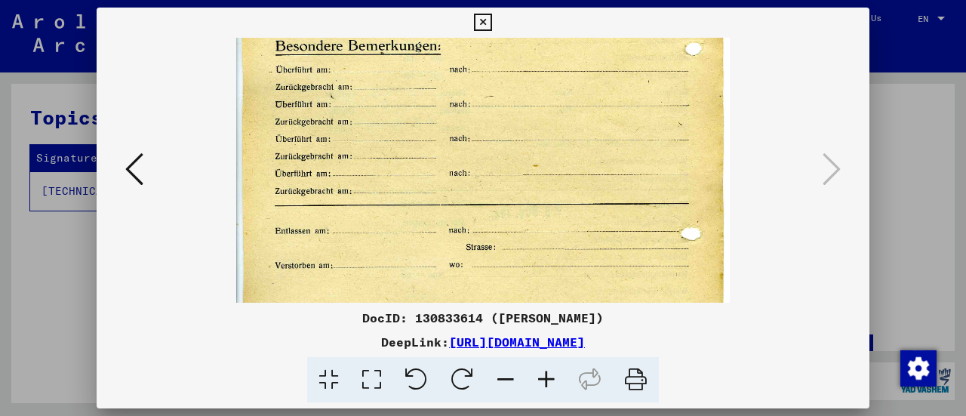
drag, startPoint x: 518, startPoint y: 257, endPoint x: 586, endPoint y: 28, distance: 238.8
click at [586, 28] on div "DocID: 130833614 ([PERSON_NAME]) DeepLink: [URL][DOMAIN_NAME]" at bounding box center [483, 205] width 773 height 395
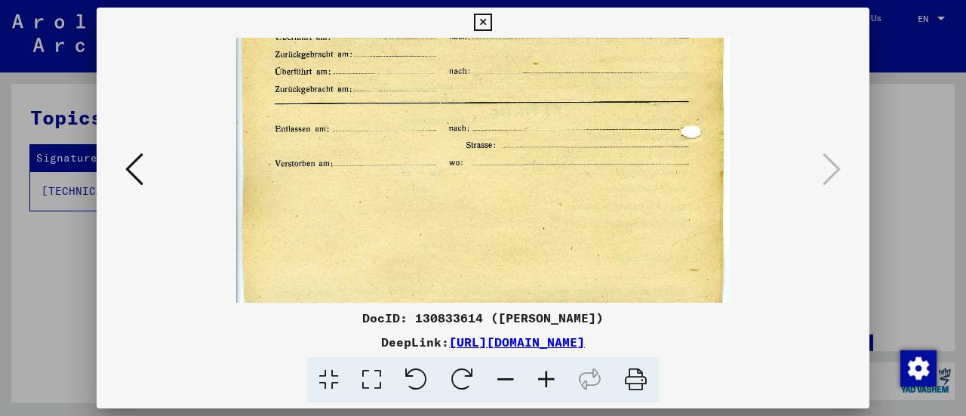
scroll to position [337, 0]
drag, startPoint x: 530, startPoint y: 182, endPoint x: 539, endPoint y: 85, distance: 97.8
click at [539, 85] on img at bounding box center [483, 41] width 494 height 680
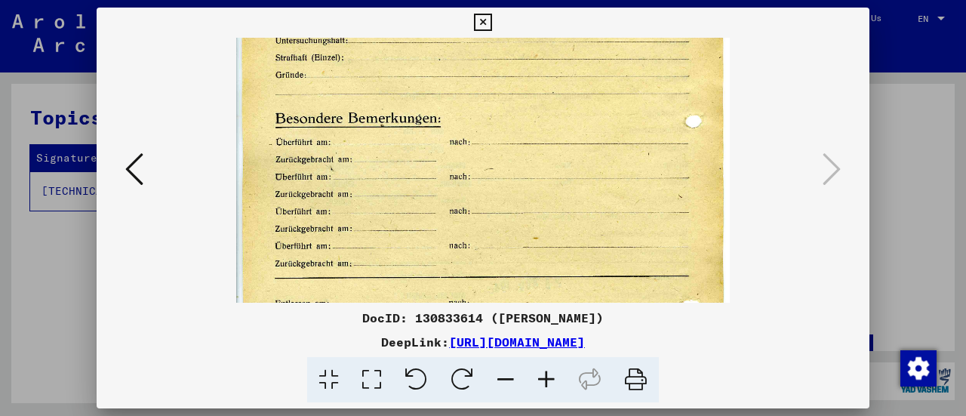
drag, startPoint x: 515, startPoint y: 183, endPoint x: 527, endPoint y: 310, distance: 128.1
click at [527, 310] on div "DocID: 130833614 ([PERSON_NAME]) DeepLink: [URL][DOMAIN_NAME]" at bounding box center [483, 205] width 773 height 395
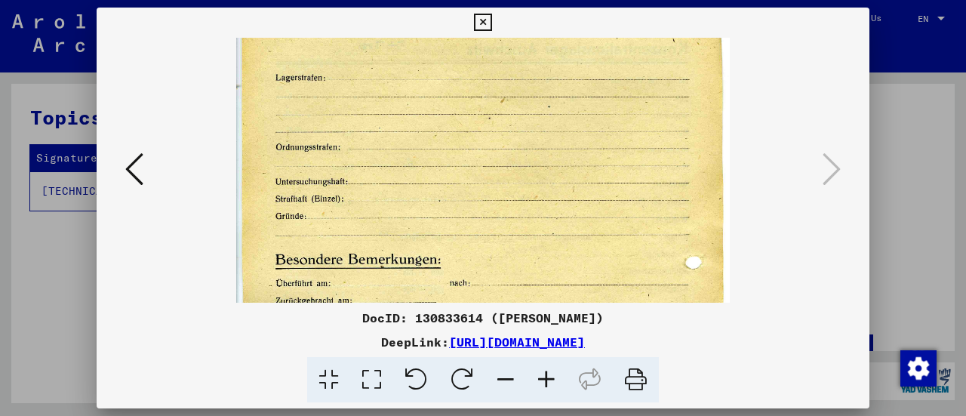
drag, startPoint x: 532, startPoint y: 164, endPoint x: 541, endPoint y: 309, distance: 145.9
click at [541, 309] on div "DocID: 130833614 ([PERSON_NAME]) DeepLink: [URL][DOMAIN_NAME]" at bounding box center [483, 205] width 773 height 395
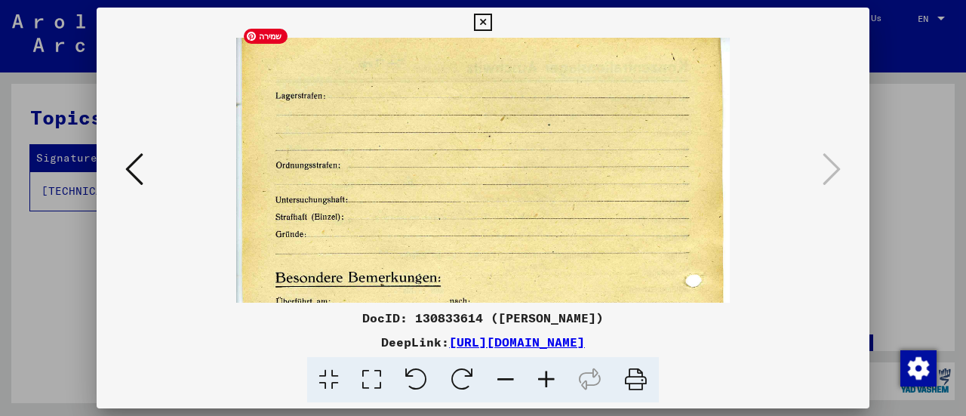
scroll to position [0, 0]
drag, startPoint x: 518, startPoint y: 212, endPoint x: 527, endPoint y: 282, distance: 70.0
click at [527, 282] on img at bounding box center [483, 378] width 494 height 680
click at [479, 21] on icon at bounding box center [482, 23] width 17 height 18
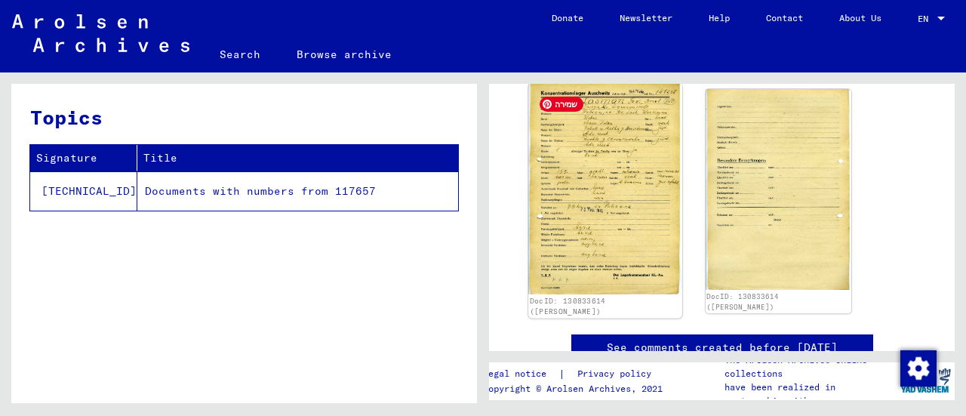
click at [572, 223] on img at bounding box center [604, 189] width 153 height 211
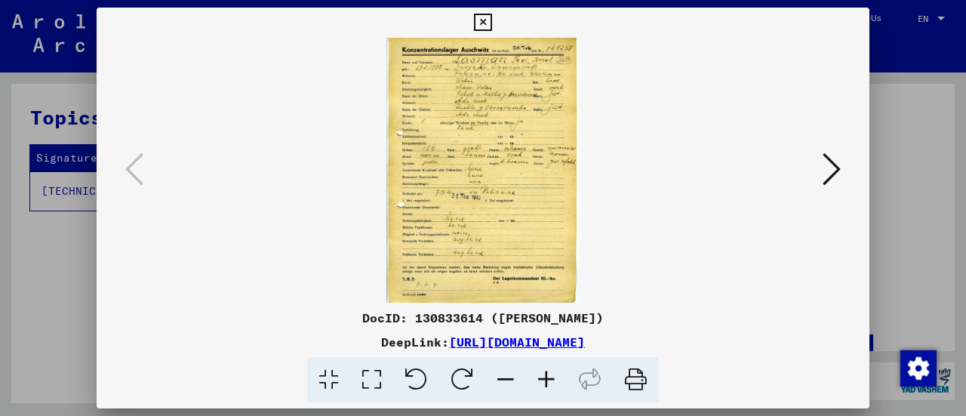
click at [544, 378] on icon at bounding box center [546, 380] width 41 height 46
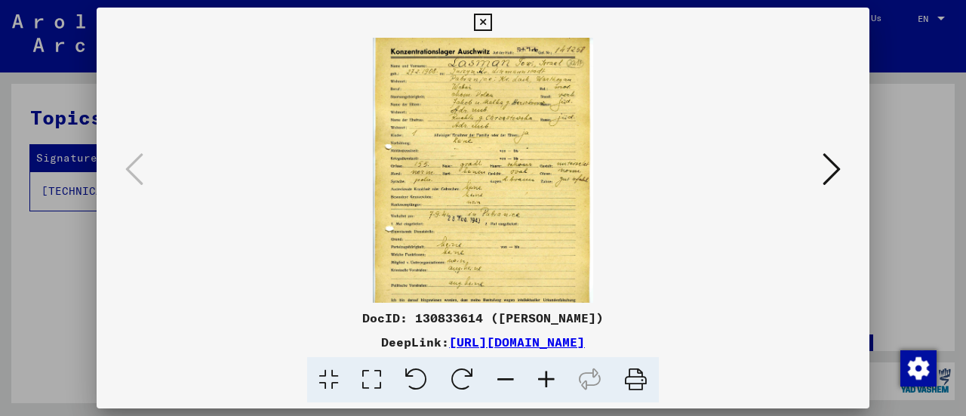
click at [544, 378] on icon at bounding box center [546, 380] width 41 height 46
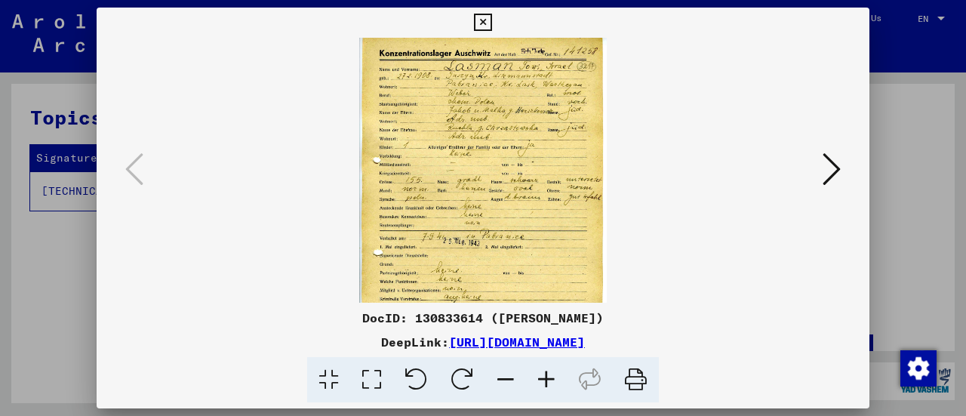
click at [544, 378] on icon at bounding box center [546, 380] width 41 height 46
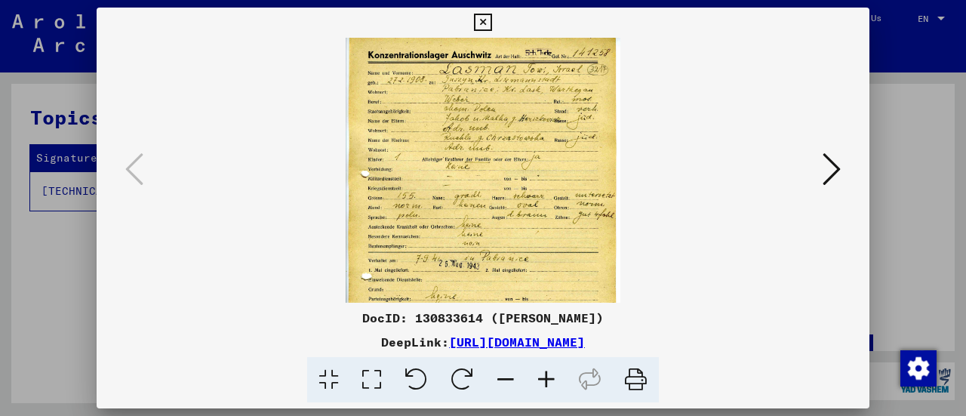
click at [544, 378] on icon at bounding box center [546, 380] width 41 height 46
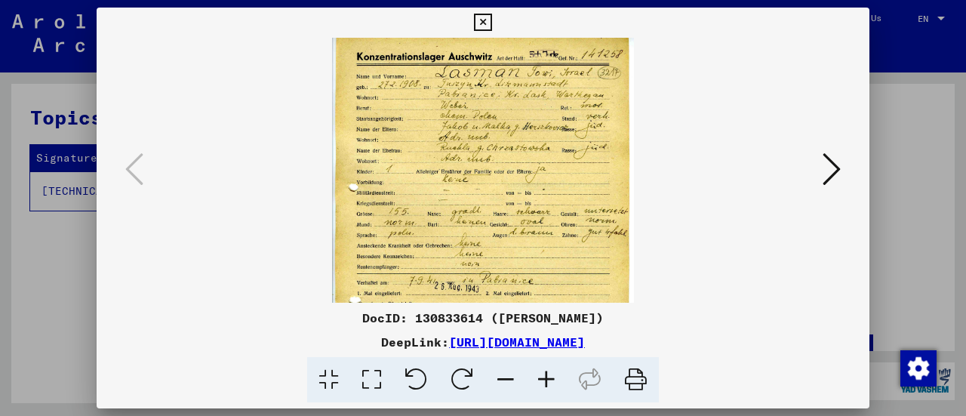
click at [544, 378] on icon at bounding box center [546, 380] width 41 height 46
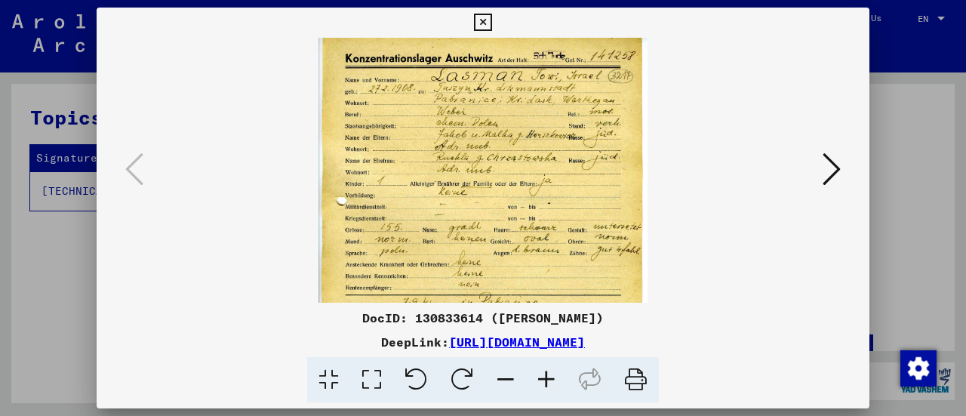
click at [544, 378] on icon at bounding box center [546, 380] width 41 height 46
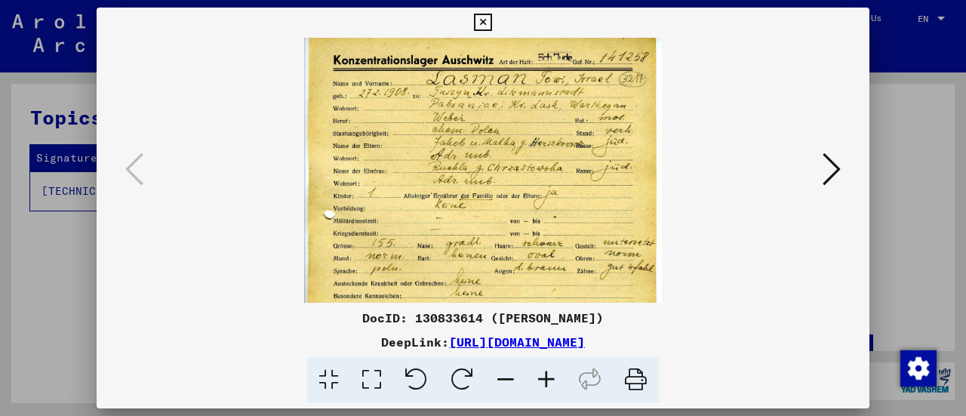
click at [544, 378] on icon at bounding box center [546, 380] width 41 height 46
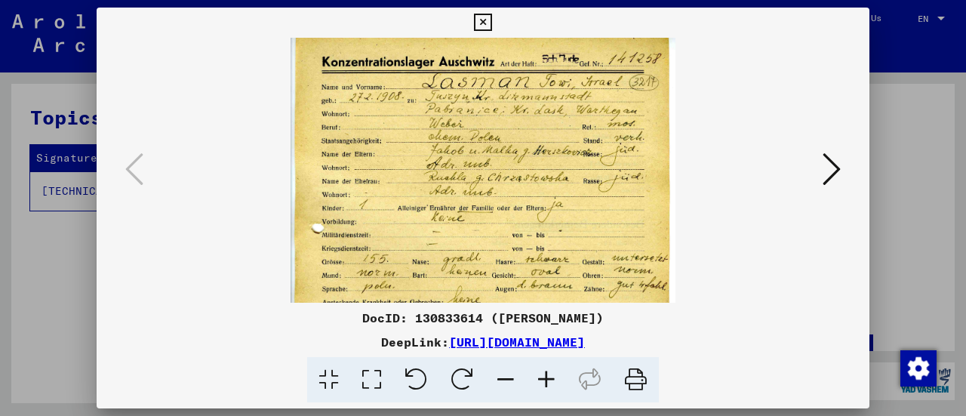
click at [544, 378] on icon at bounding box center [546, 380] width 41 height 46
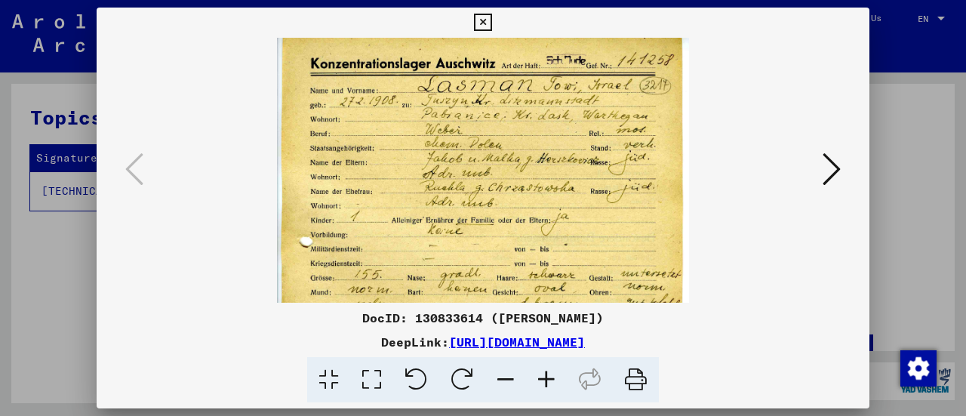
click at [544, 378] on icon at bounding box center [546, 380] width 41 height 46
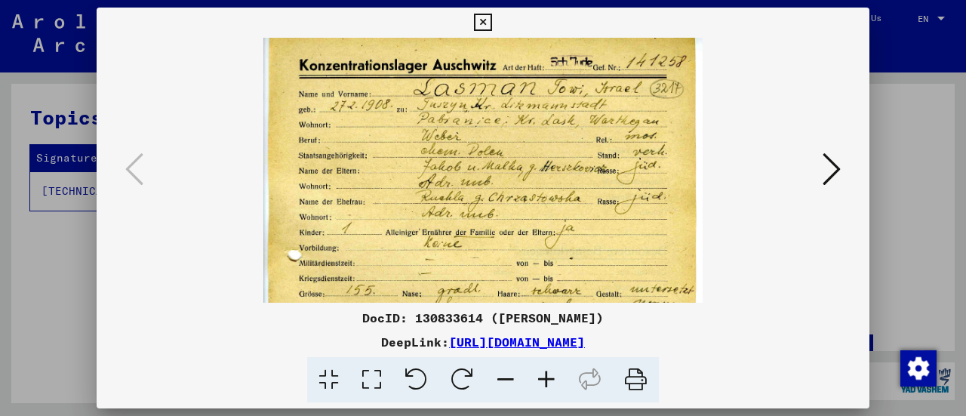
click at [544, 378] on icon at bounding box center [546, 380] width 41 height 46
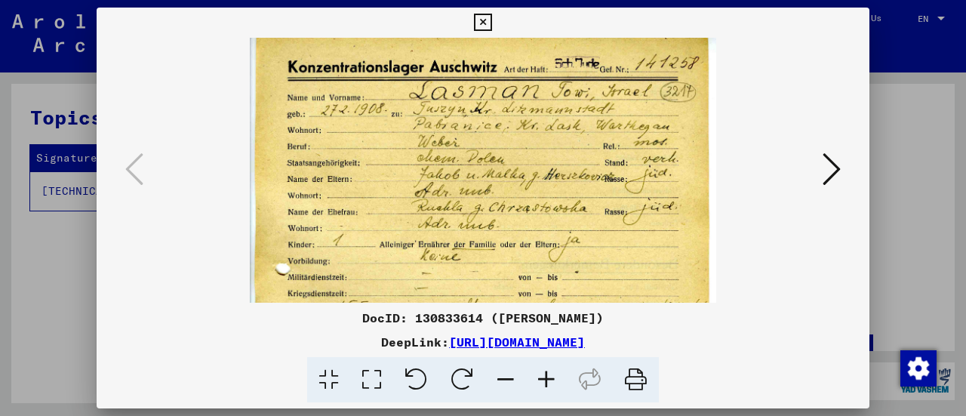
click at [544, 378] on icon at bounding box center [546, 380] width 41 height 46
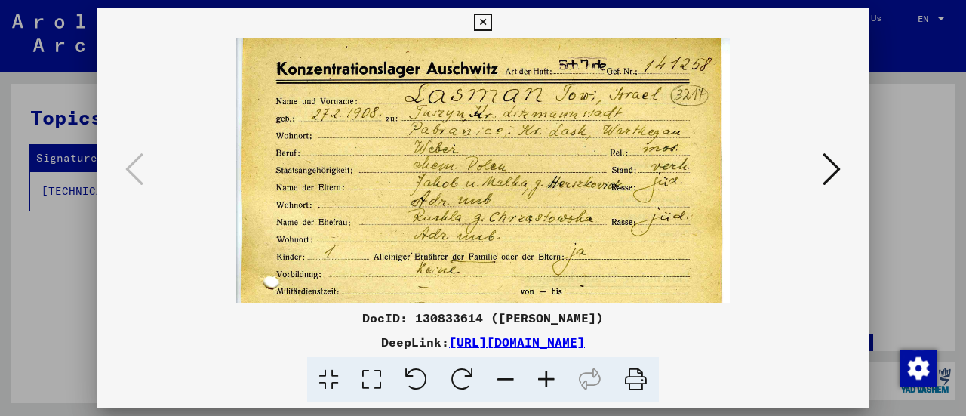
click at [544, 378] on icon at bounding box center [546, 380] width 41 height 46
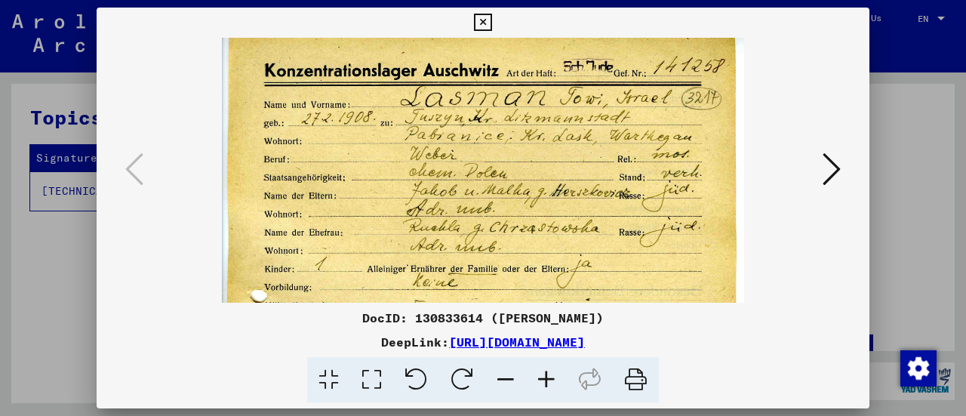
click at [544, 378] on icon at bounding box center [546, 380] width 41 height 46
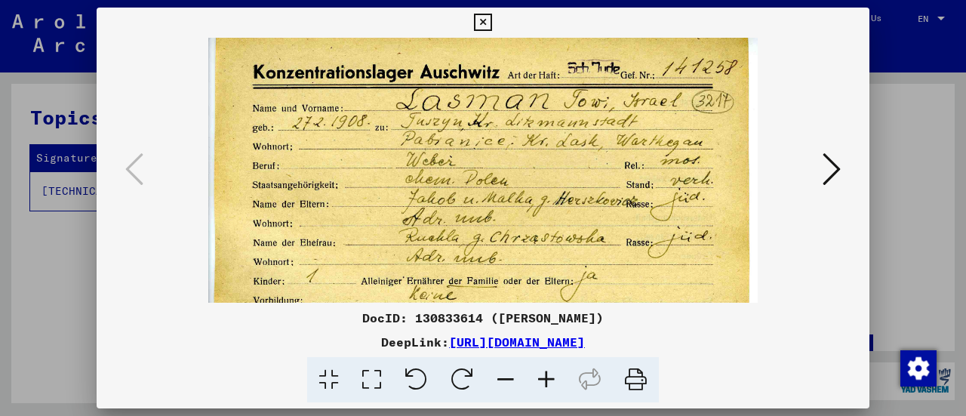
click at [544, 378] on icon at bounding box center [546, 380] width 41 height 46
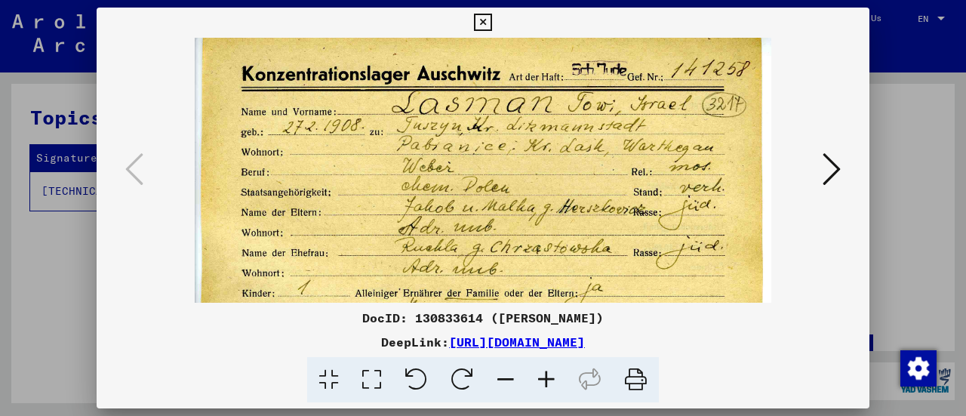
click at [544, 378] on icon at bounding box center [546, 380] width 41 height 46
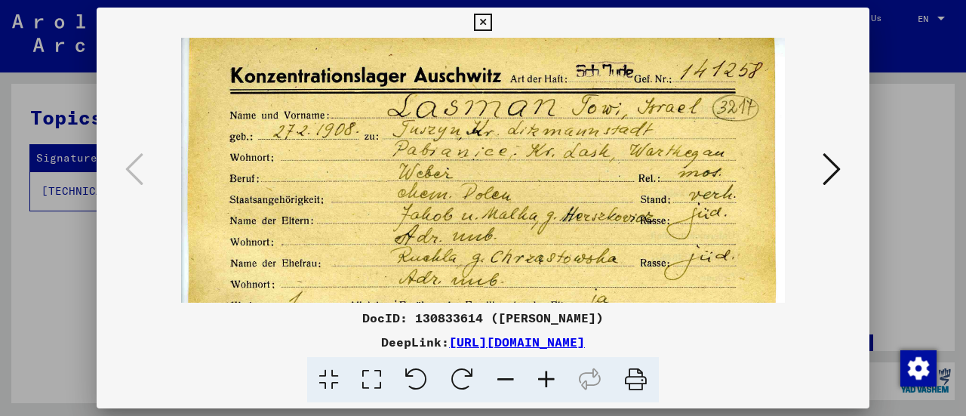
click at [544, 378] on icon at bounding box center [546, 380] width 41 height 46
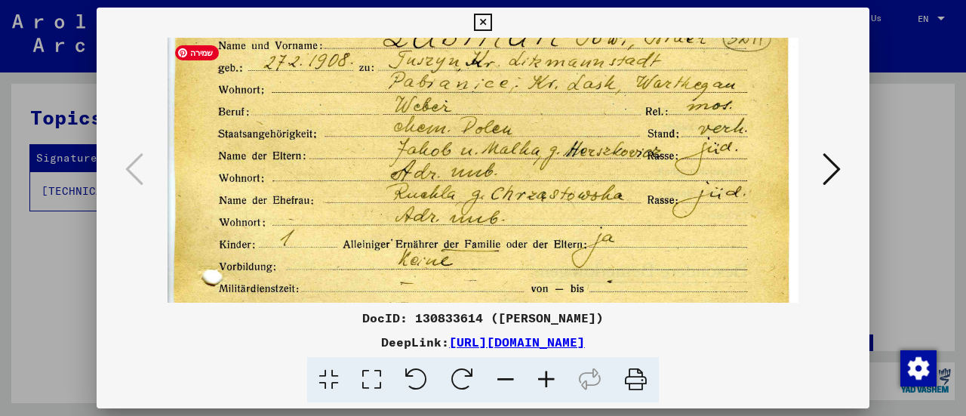
scroll to position [74, 0]
drag, startPoint x: 560, startPoint y: 246, endPoint x: 529, endPoint y: 179, distance: 74.0
click at [529, 179] on img at bounding box center [483, 398] width 631 height 869
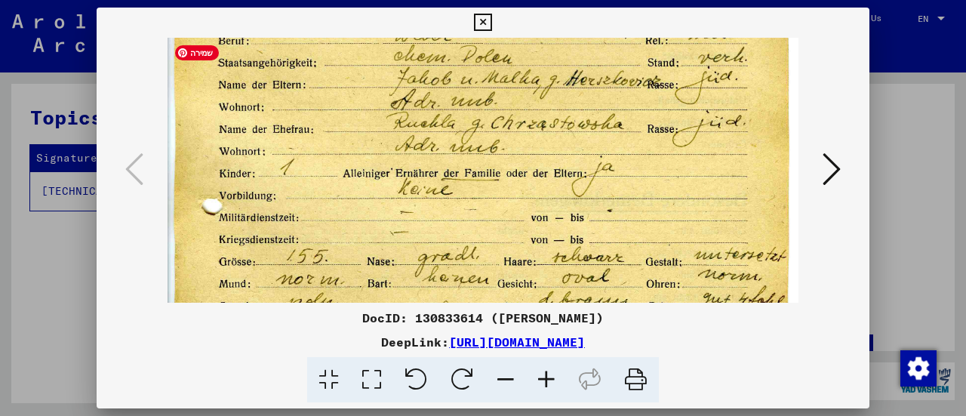
scroll to position [149, 0]
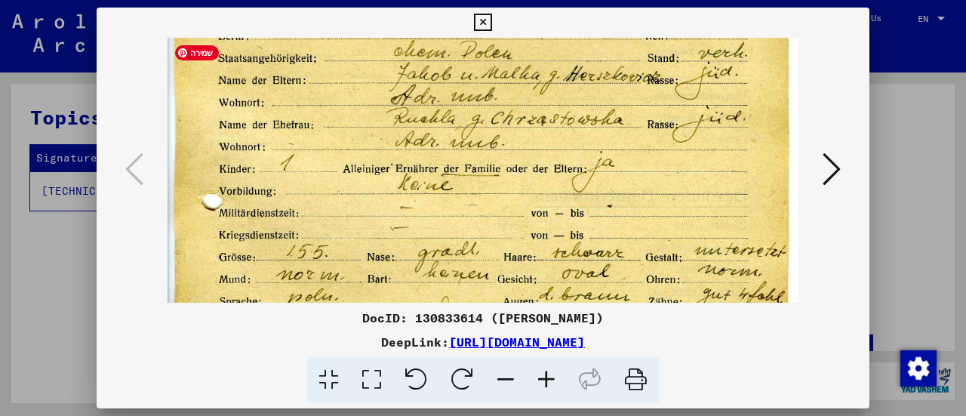
drag, startPoint x: 557, startPoint y: 219, endPoint x: 531, endPoint y: 151, distance: 72.9
click at [531, 151] on img at bounding box center [483, 323] width 631 height 869
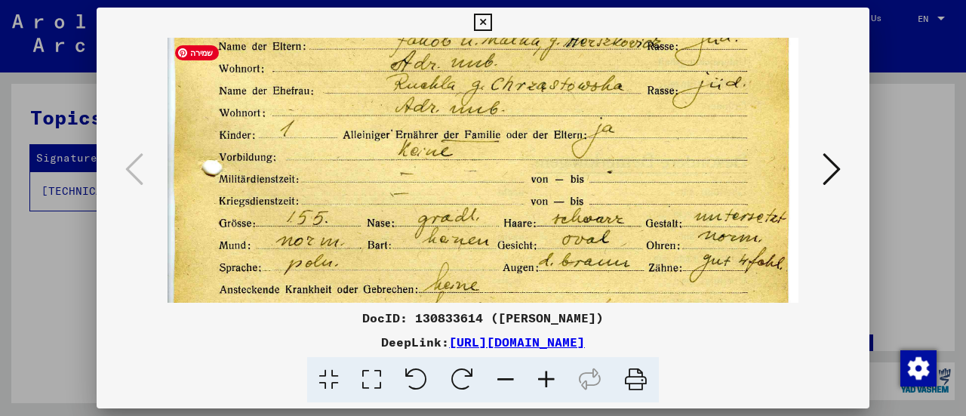
scroll to position [186, 0]
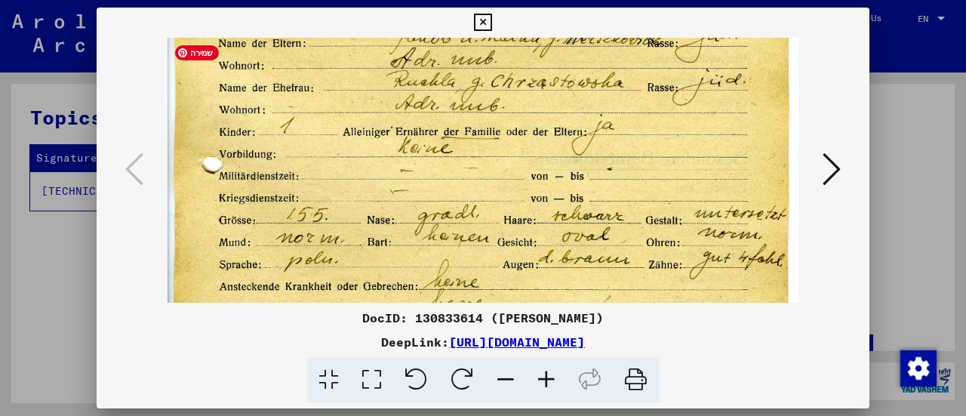
drag, startPoint x: 546, startPoint y: 145, endPoint x: 531, endPoint y: 112, distance: 35.8
click at [531, 112] on img at bounding box center [483, 286] width 631 height 869
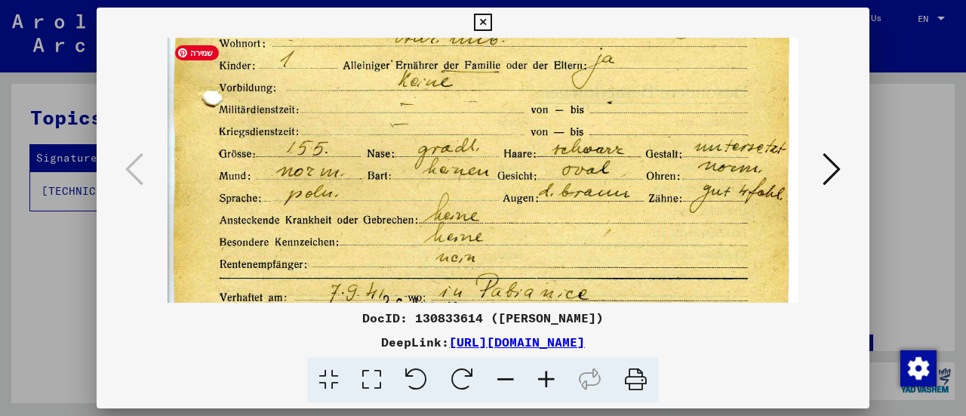
scroll to position [253, 0]
drag, startPoint x: 397, startPoint y: 206, endPoint x: 390, endPoint y: 146, distance: 60.0
click at [390, 146] on img at bounding box center [483, 219] width 631 height 869
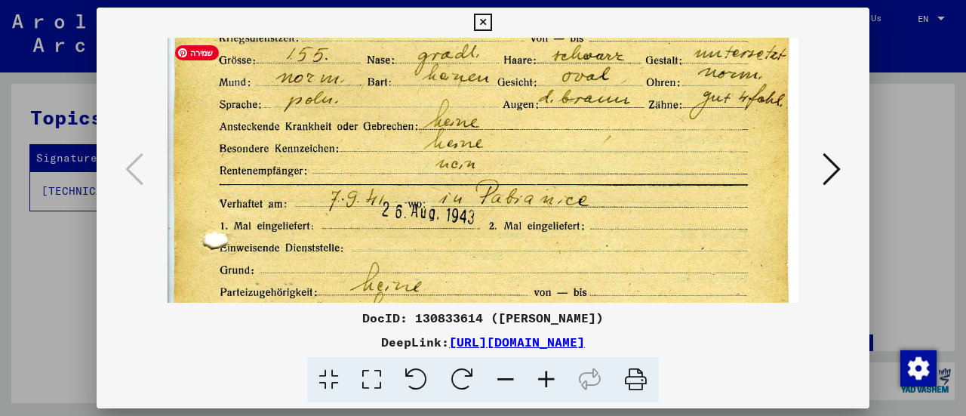
scroll to position [352, 0]
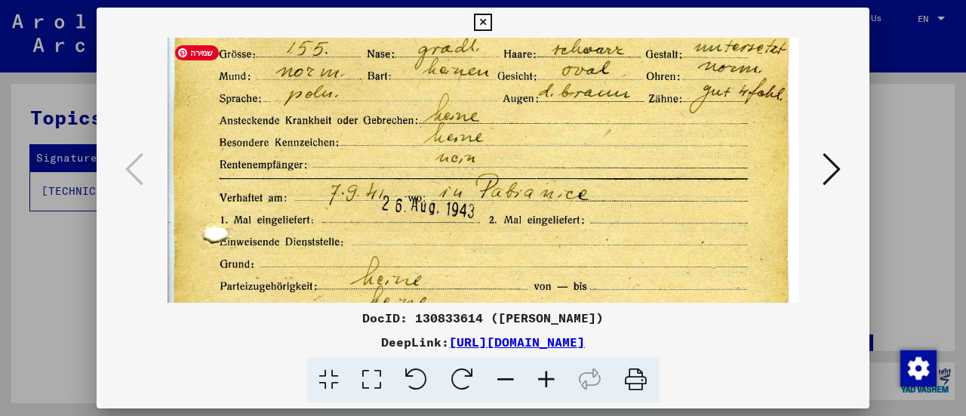
drag, startPoint x: 376, startPoint y: 238, endPoint x: 344, endPoint y: 149, distance: 95.2
click at [344, 149] on img at bounding box center [483, 120] width 631 height 869
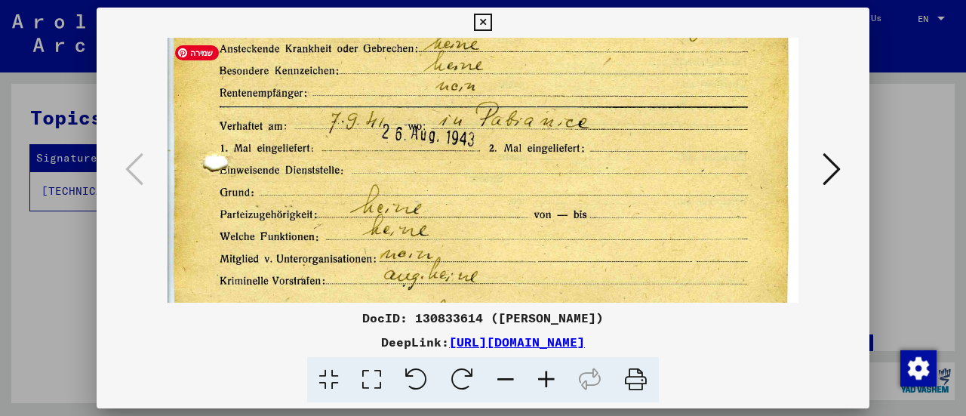
scroll to position [425, 0]
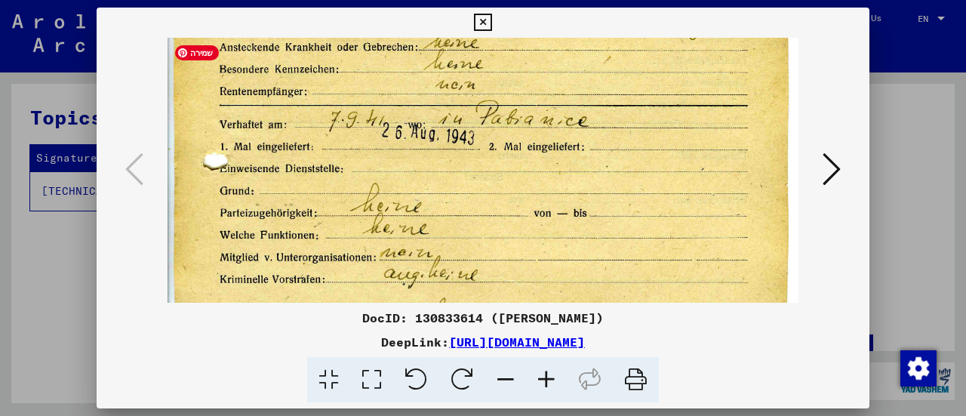
drag, startPoint x: 450, startPoint y: 245, endPoint x: 431, endPoint y: 185, distance: 63.3
click at [431, 185] on img at bounding box center [483, 47] width 631 height 869
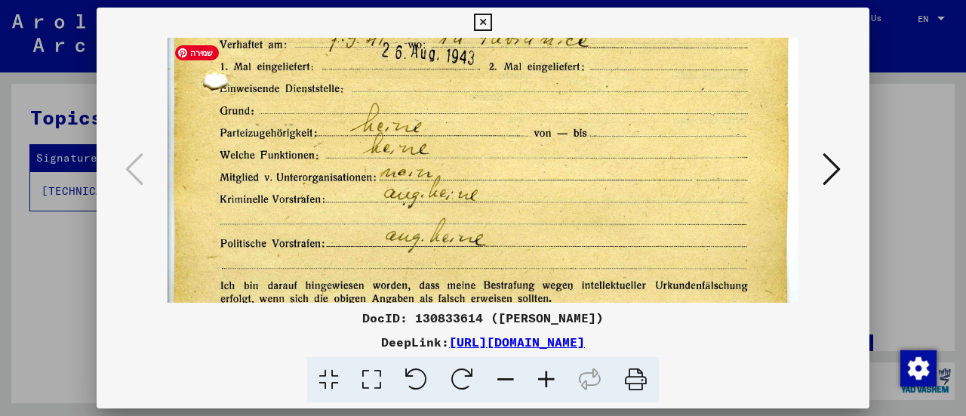
scroll to position [507, 0]
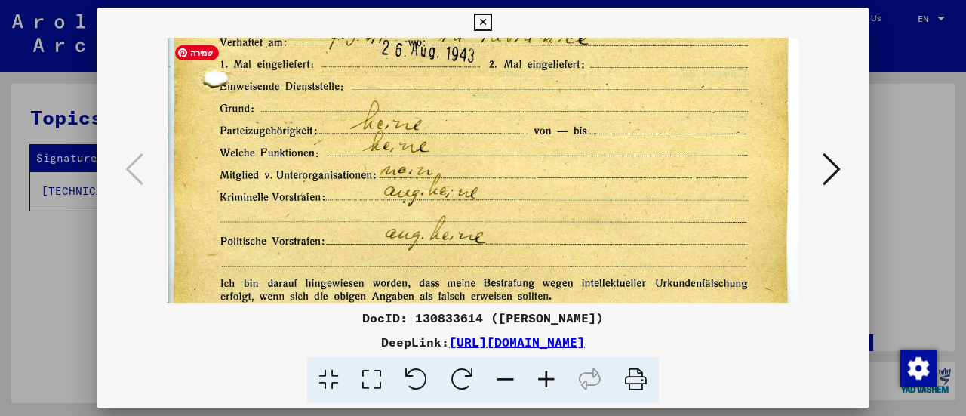
drag, startPoint x: 465, startPoint y: 181, endPoint x: 442, endPoint y: 112, distance: 73.3
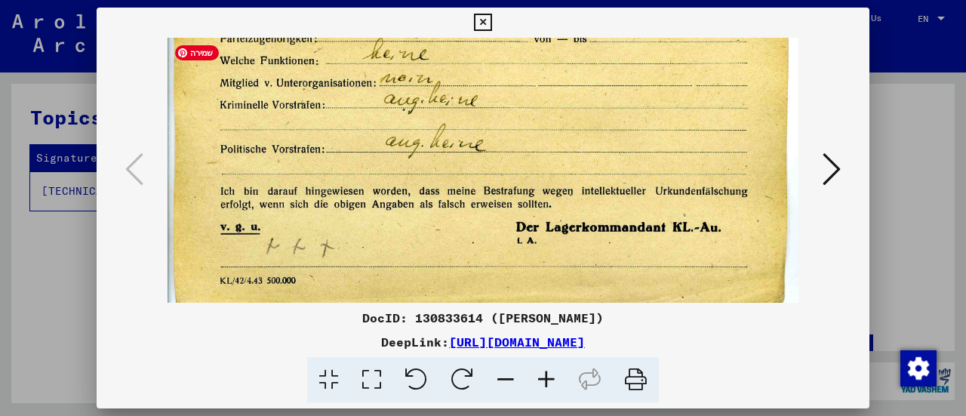
scroll to position [601, 0]
drag, startPoint x: 557, startPoint y: 211, endPoint x: 537, endPoint y: 122, distance: 91.2
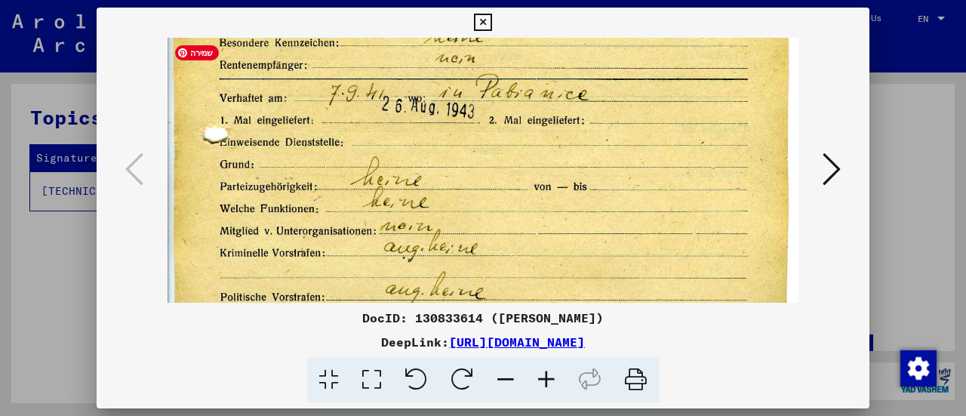
scroll to position [424, 0]
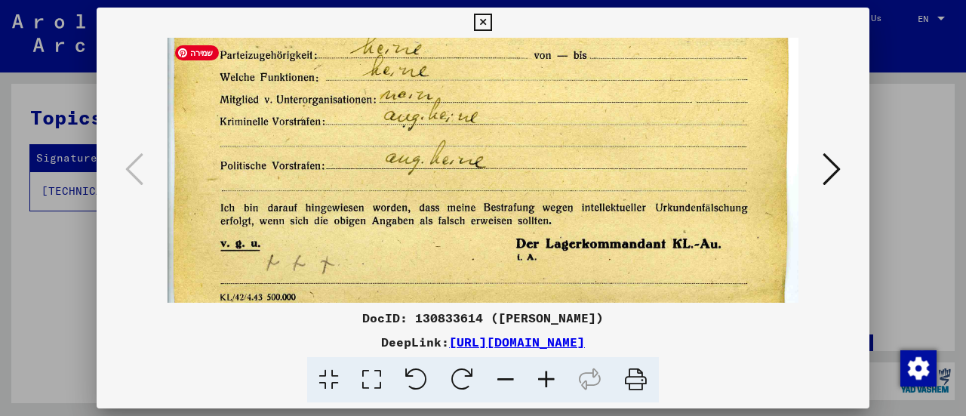
drag, startPoint x: 516, startPoint y: 90, endPoint x: 513, endPoint y: 115, distance: 25.8
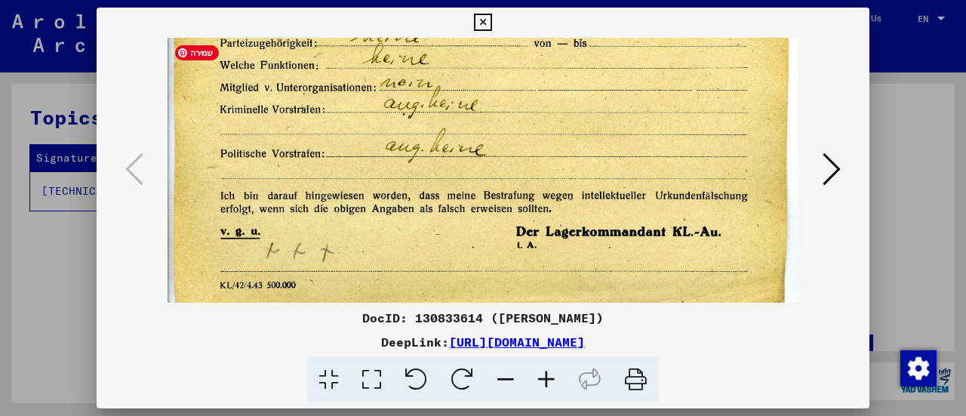
scroll to position [604, 0]
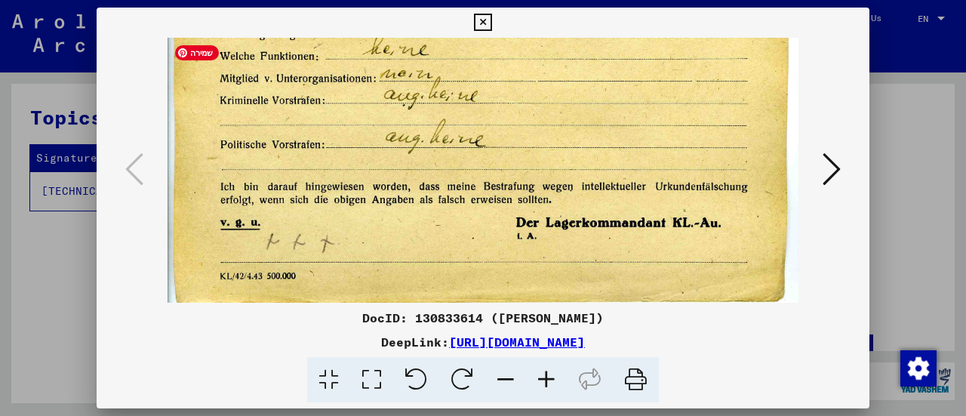
drag, startPoint x: 565, startPoint y: 168, endPoint x: 549, endPoint y: 113, distance: 56.4
drag, startPoint x: 568, startPoint y: 147, endPoint x: 559, endPoint y: 117, distance: 31.7
click at [480, 23] on icon at bounding box center [482, 23] width 17 height 18
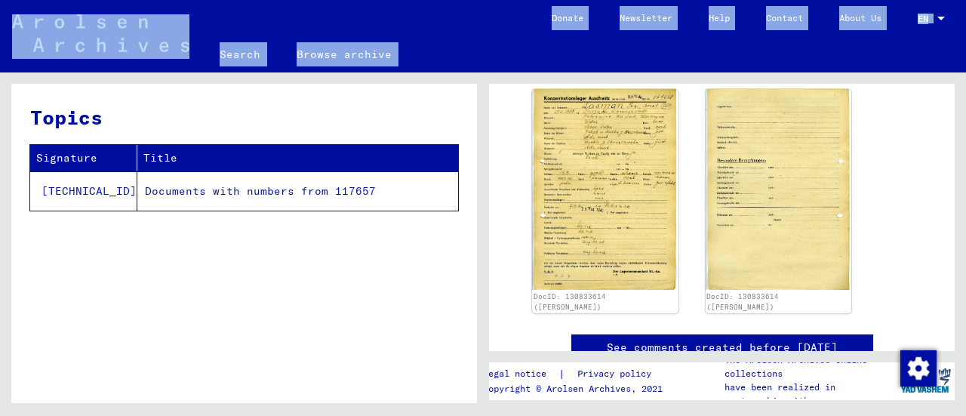
drag, startPoint x: 278, startPoint y: 2, endPoint x: 2, endPoint y: 292, distance: 400.9
click at [2, 292] on mat-sidenav-content "Search Browse archive Detailed questions/information about the documents? Send …" at bounding box center [483, 208] width 966 height 416
